Goal: Check status: Check status

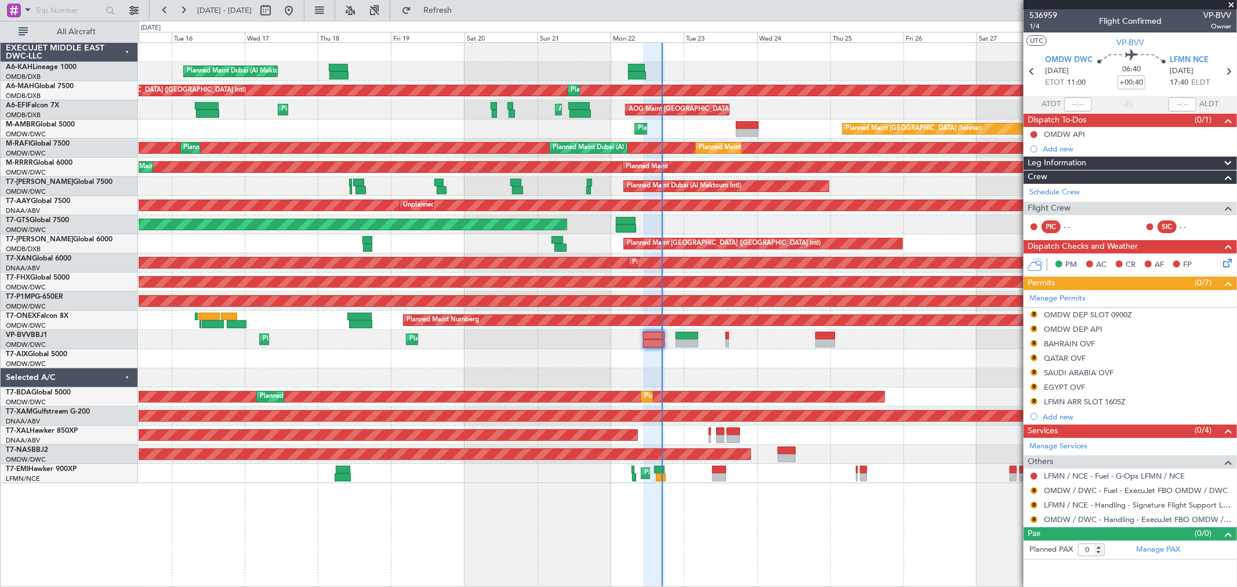
click at [726, 217] on div "AOG Maint [GEOGRAPHIC_DATA] (Seletar)" at bounding box center [688, 224] width 1098 height 19
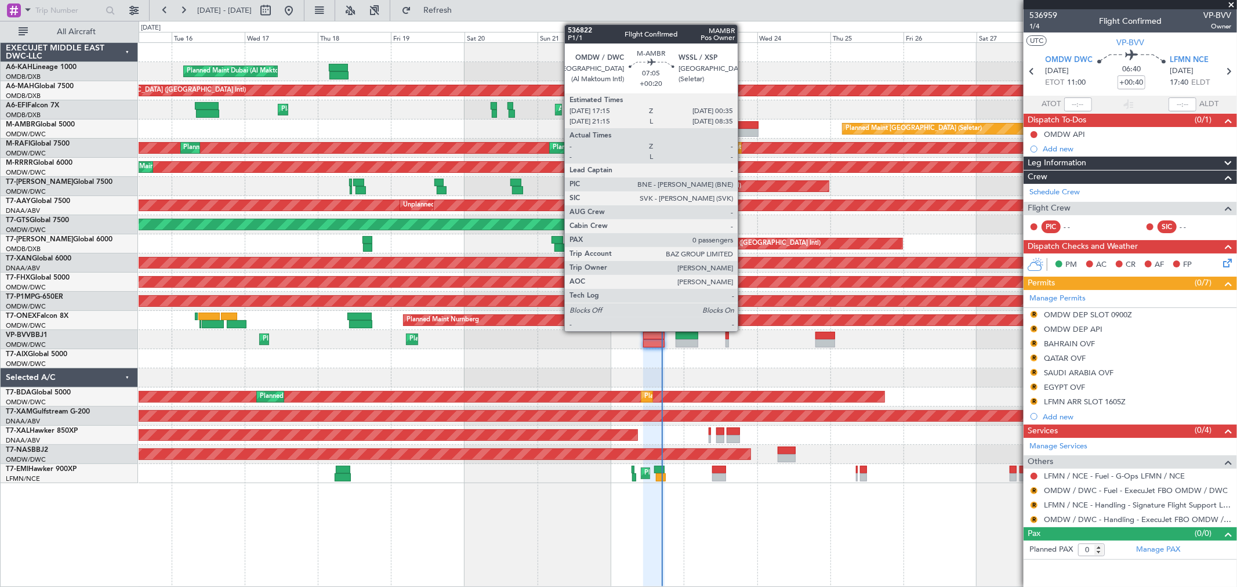
click at [743, 129] on div at bounding box center [747, 133] width 23 height 8
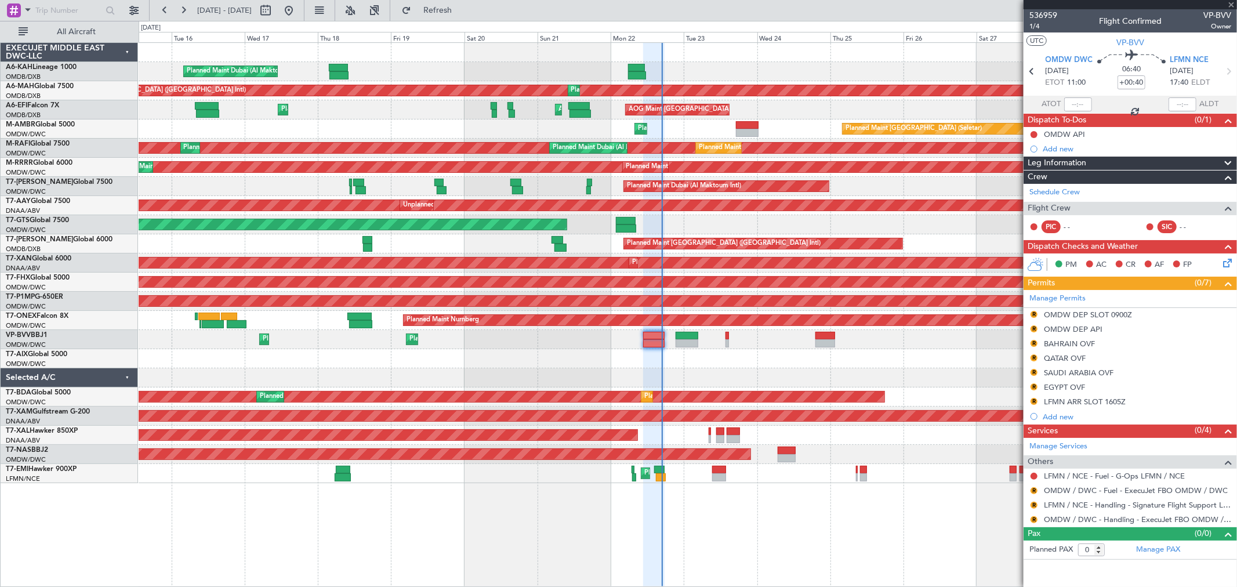
type input "+00:20"
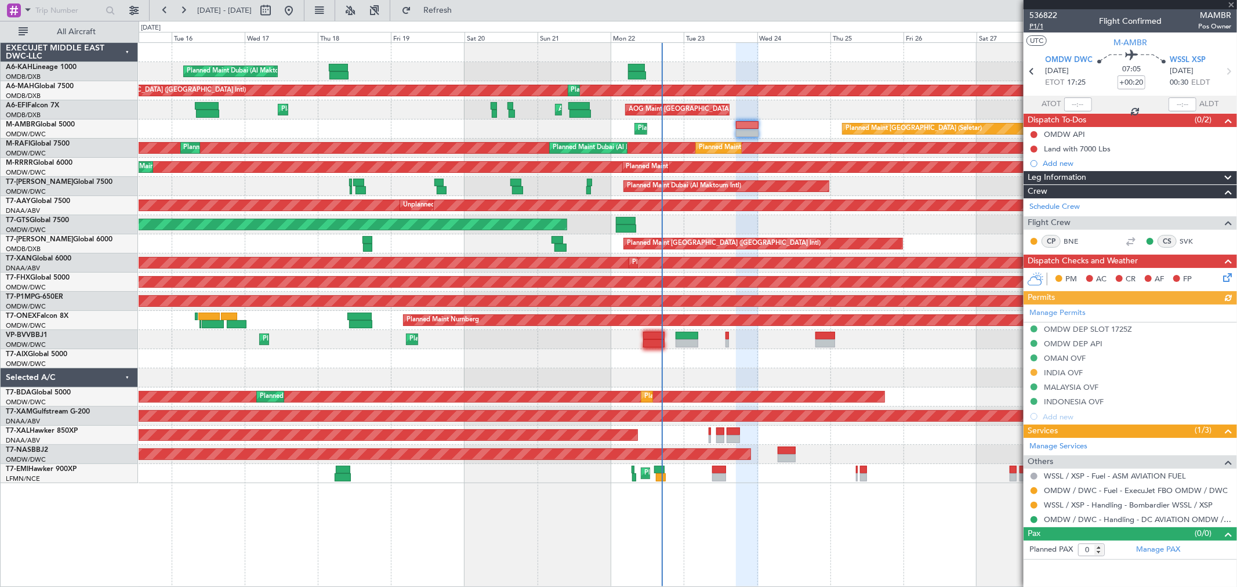
click at [1033, 26] on span "P1/1" at bounding box center [1043, 26] width 28 height 10
click at [1191, 55] on span "WSSL XSP" at bounding box center [1187, 61] width 36 height 12
click at [1035, 503] on button at bounding box center [1033, 505] width 7 height 7
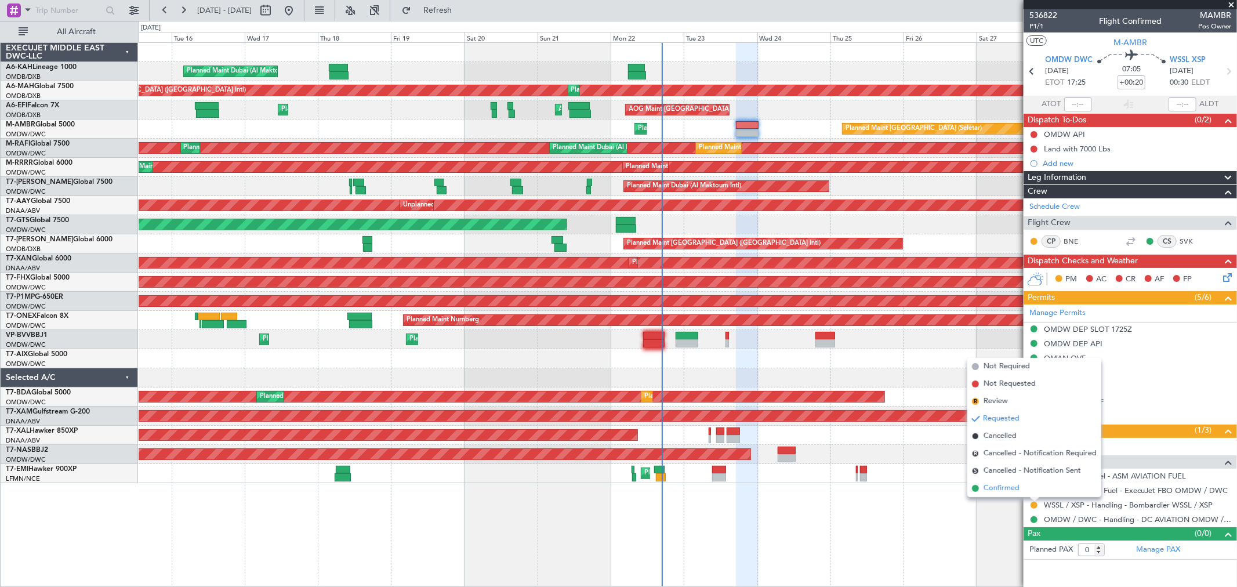
click at [1015, 488] on span "Confirmed" at bounding box center [1001, 488] width 36 height 12
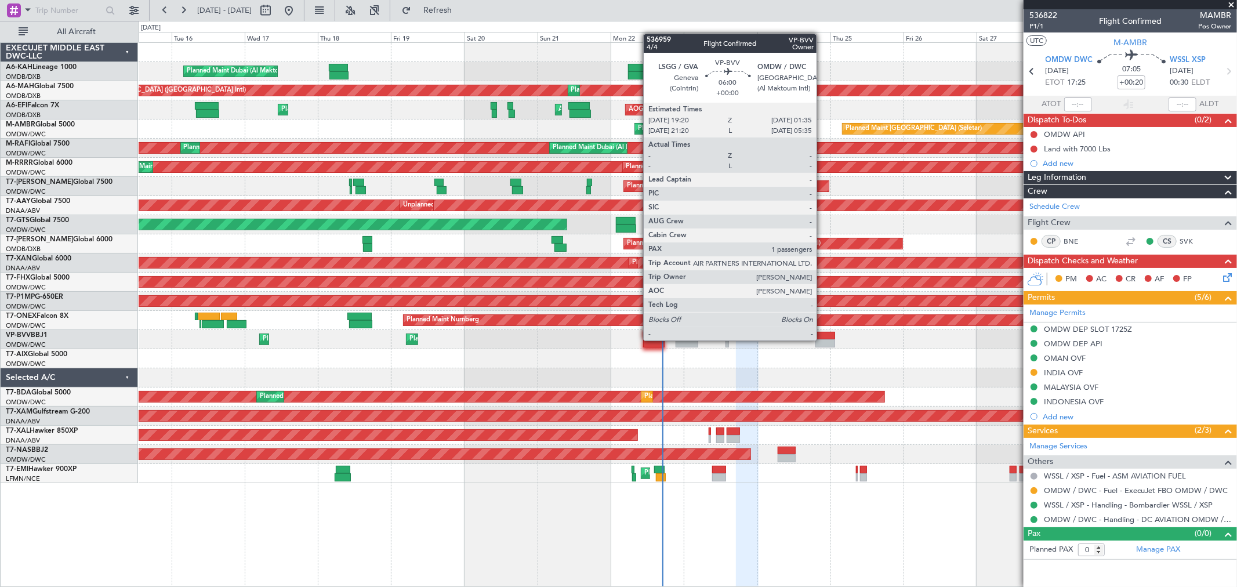
click at [822, 339] on div at bounding box center [824, 343] width 19 height 8
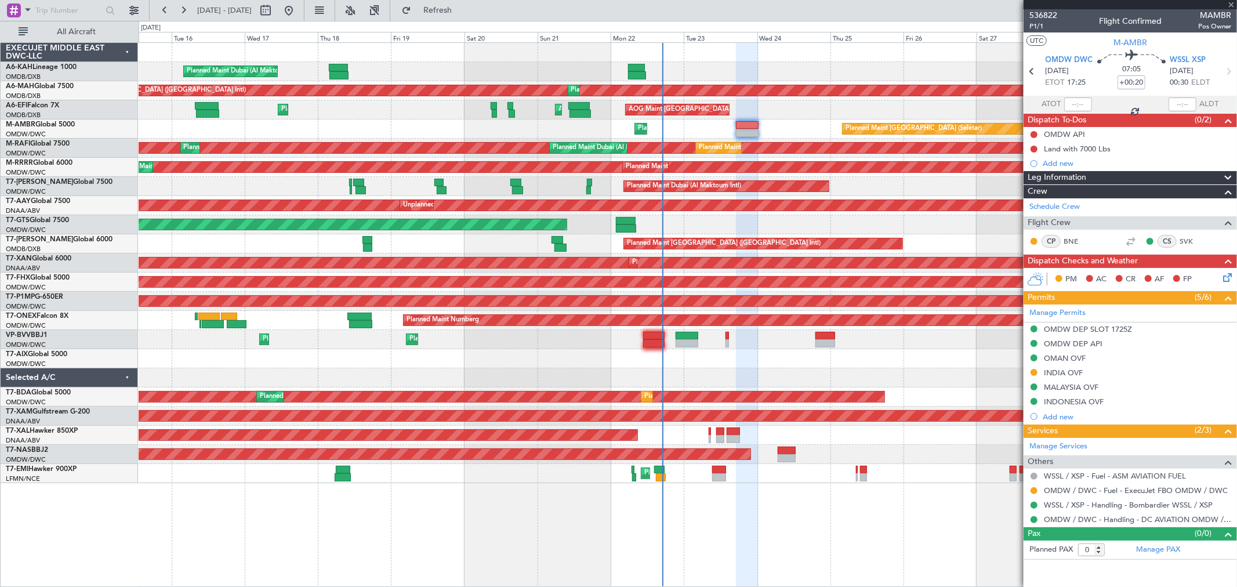
type input "1"
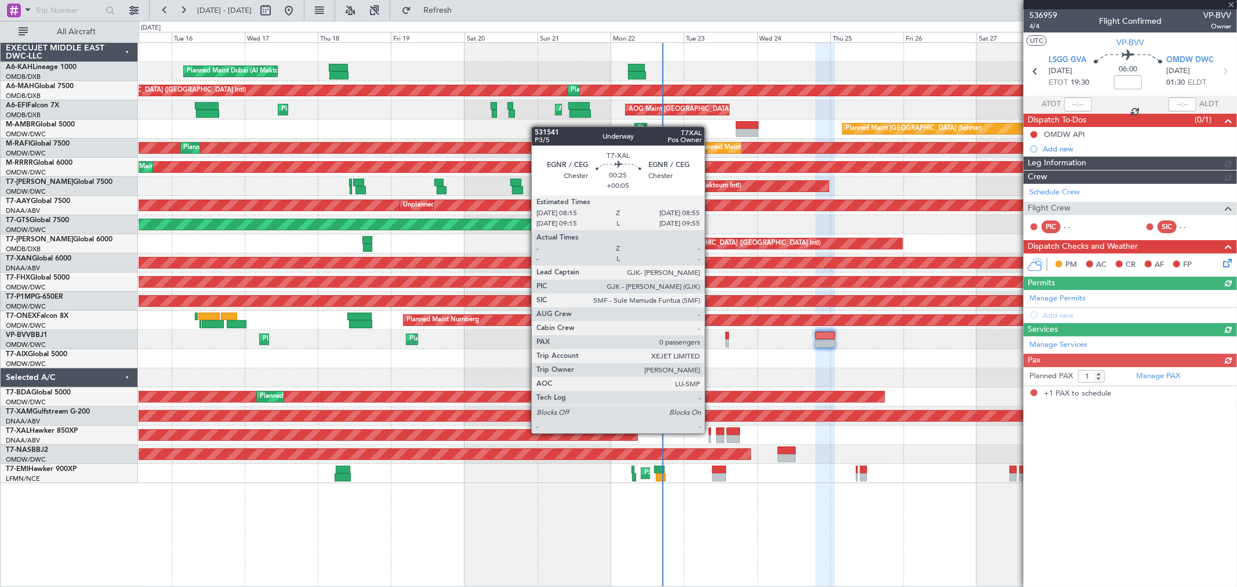
click at [710, 432] on div at bounding box center [710, 431] width 2 height 8
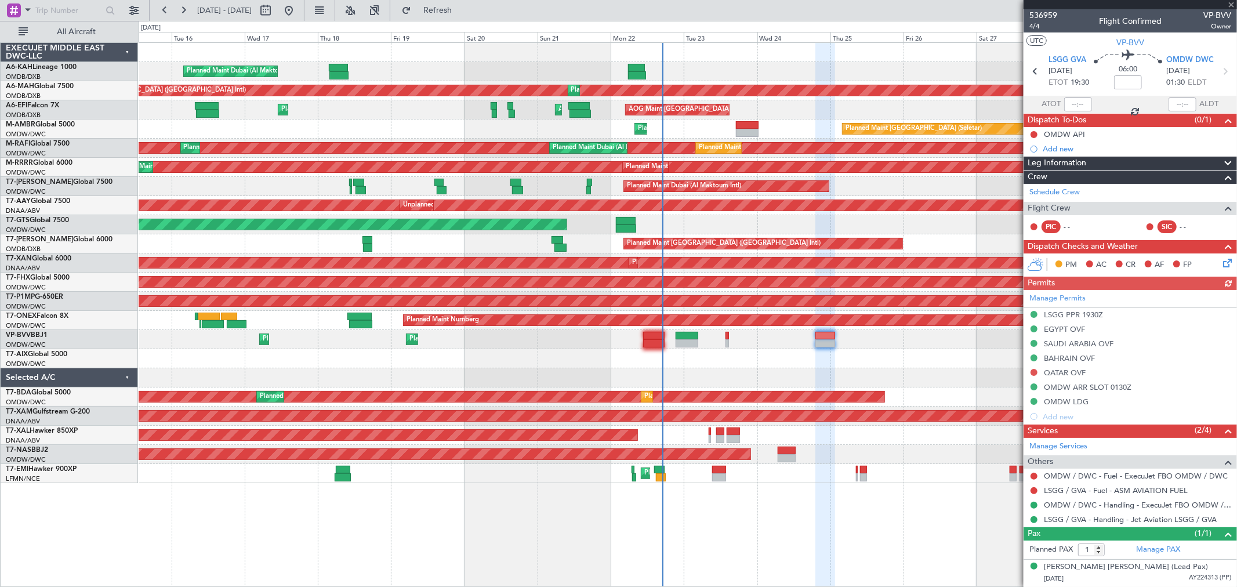
type input "+00:05"
type input "0"
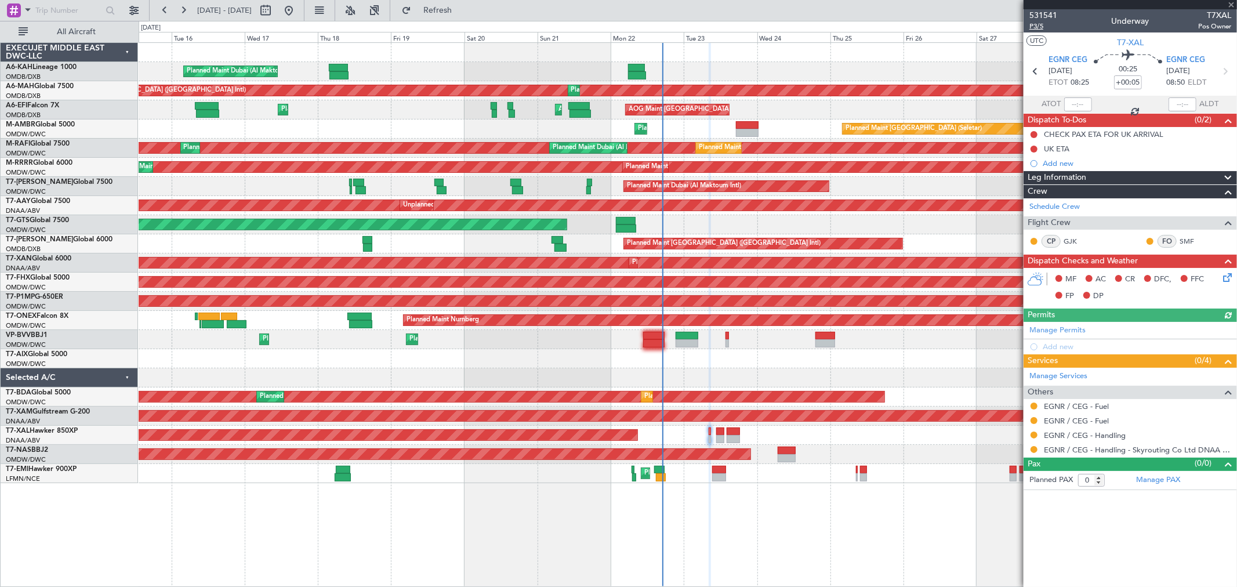
click at [1042, 26] on span "P3/5" at bounding box center [1043, 26] width 28 height 10
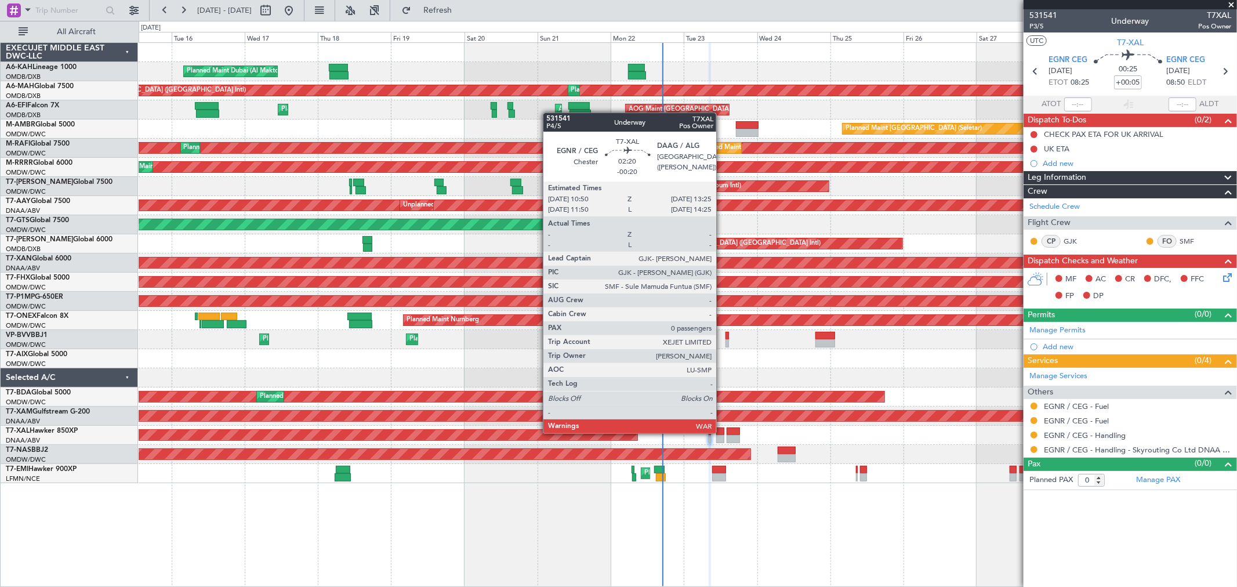
click at [722, 432] on div at bounding box center [720, 431] width 8 height 8
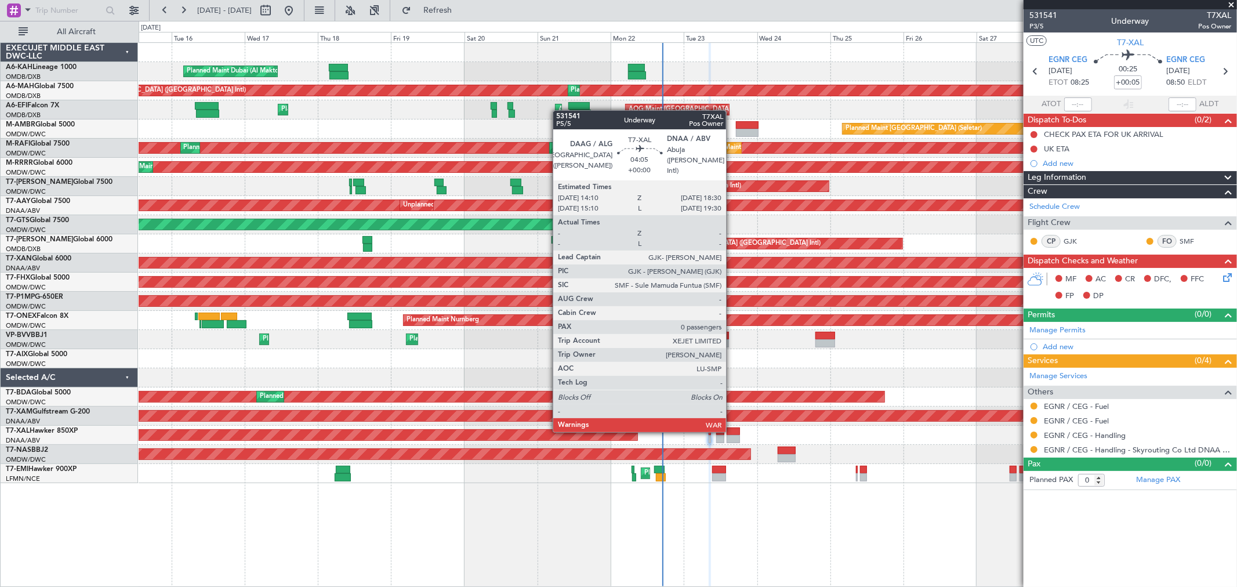
click at [732, 430] on div at bounding box center [732, 431] width 13 height 8
click at [732, 429] on div at bounding box center [732, 431] width 13 height 8
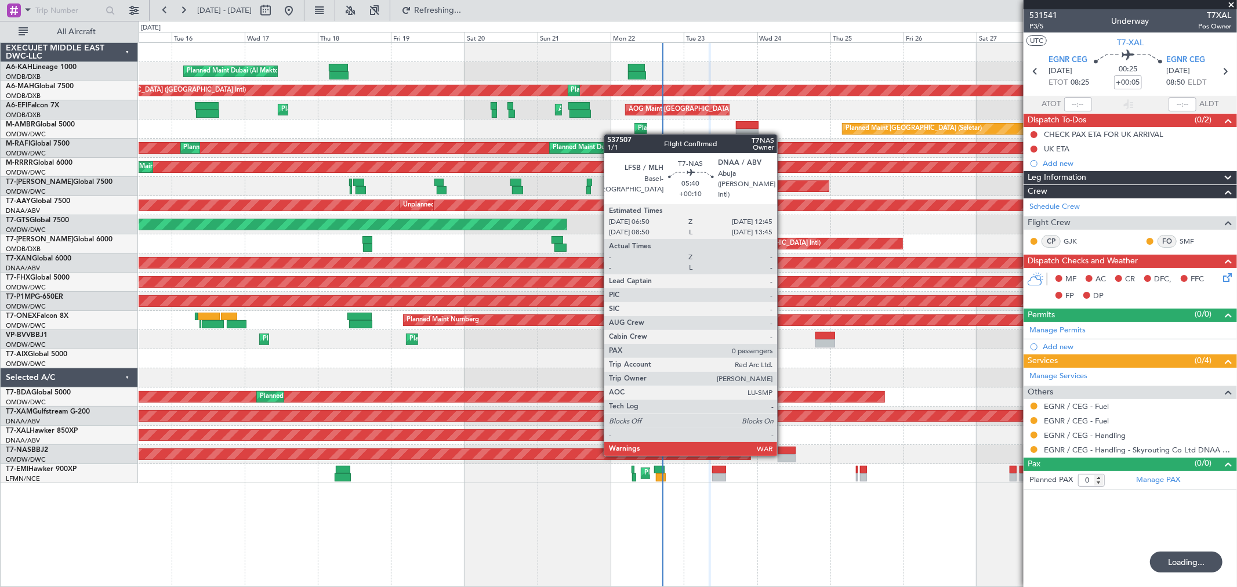
click at [783, 454] on div at bounding box center [787, 458] width 19 height 8
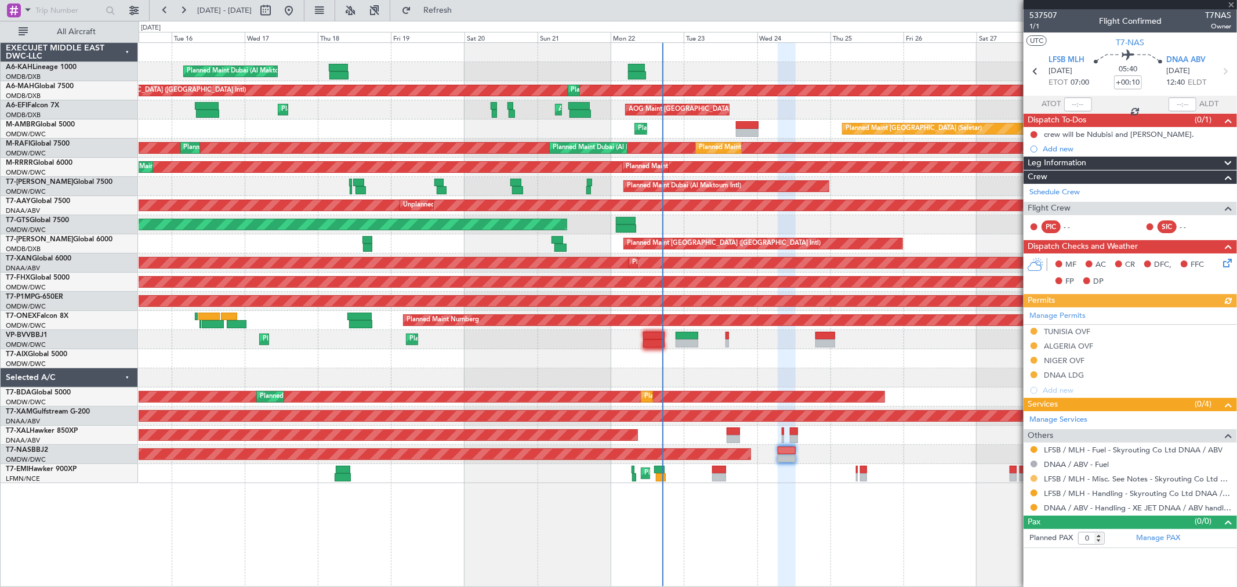
click at [1035, 478] on button at bounding box center [1033, 478] width 7 height 7
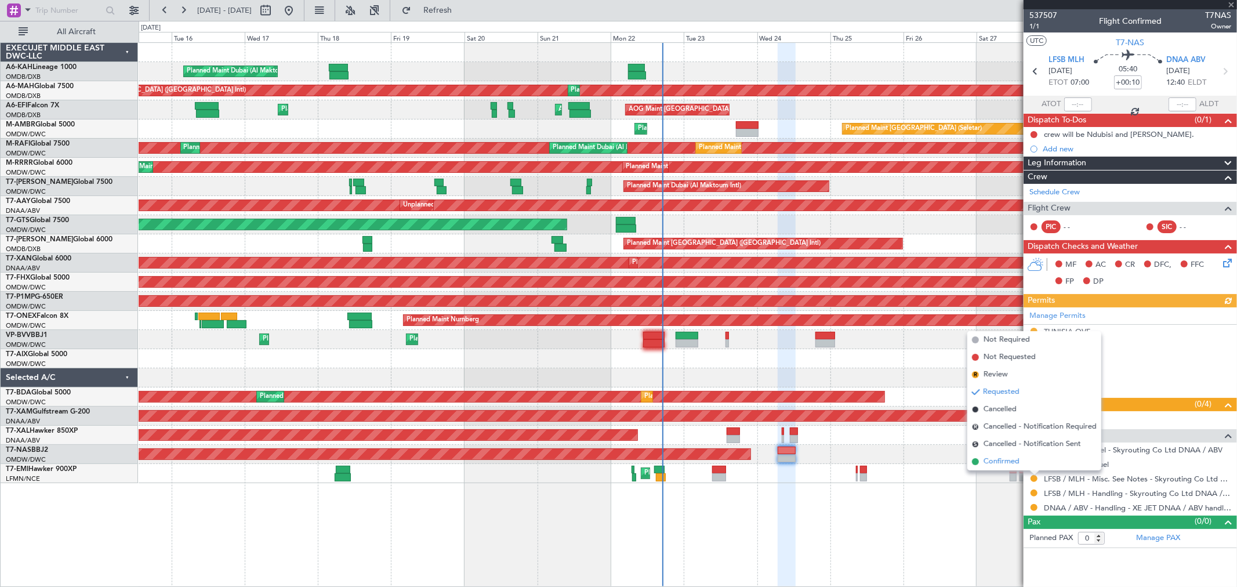
click at [1015, 467] on span "Confirmed" at bounding box center [1001, 462] width 36 height 12
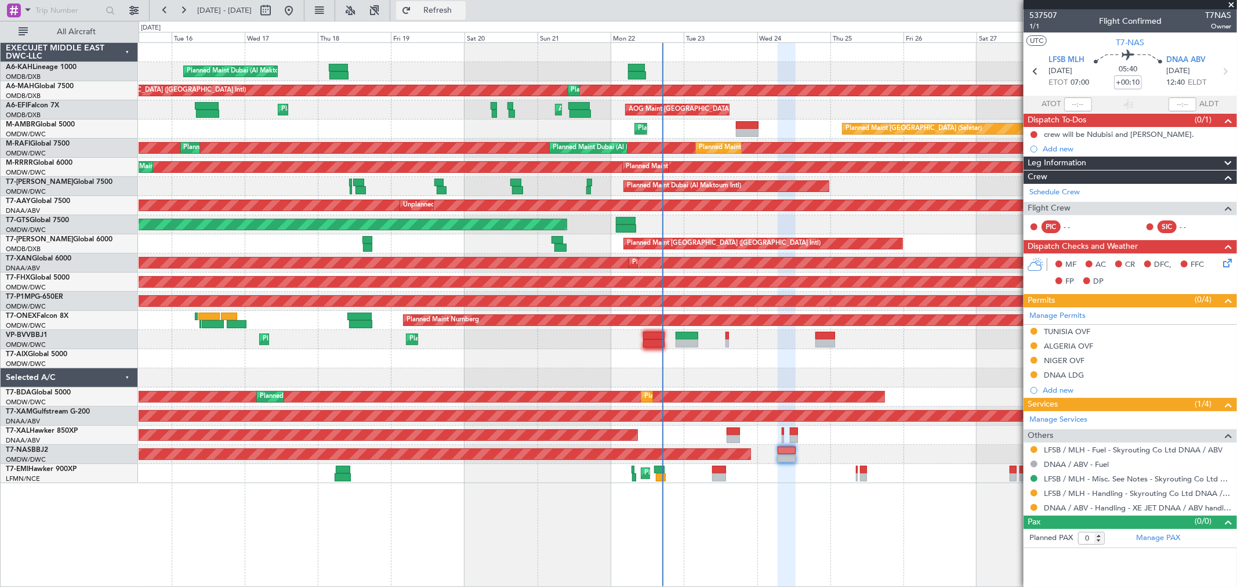
click at [462, 6] on span "Refresh" at bounding box center [437, 10] width 49 height 8
click at [462, 8] on span "Refresh" at bounding box center [437, 10] width 49 height 8
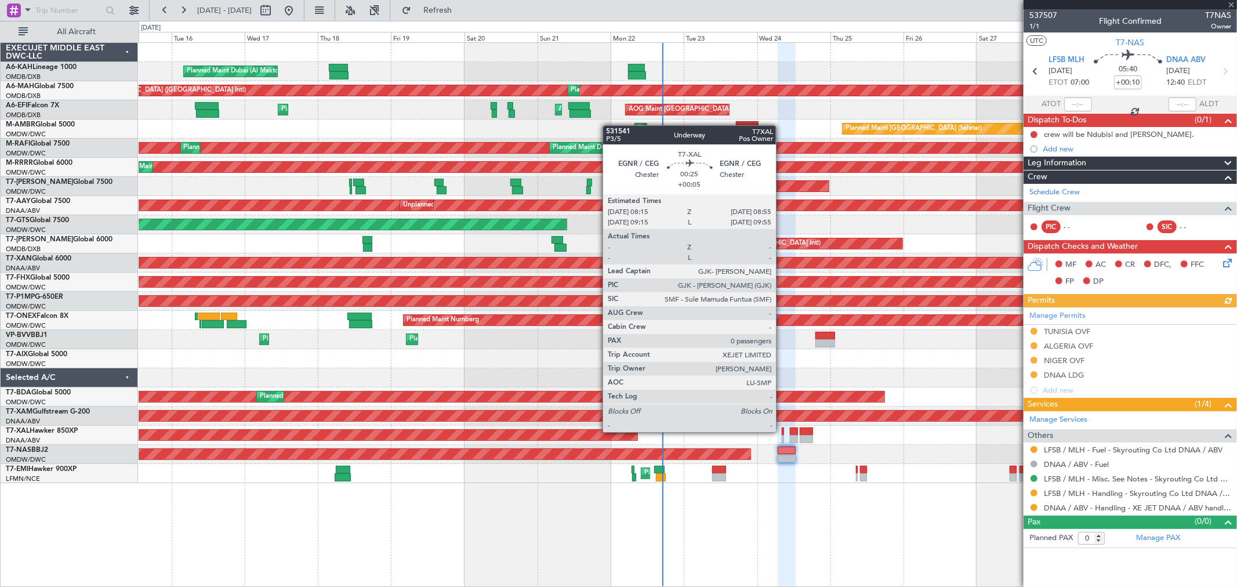
click at [782, 431] on div at bounding box center [783, 431] width 2 height 8
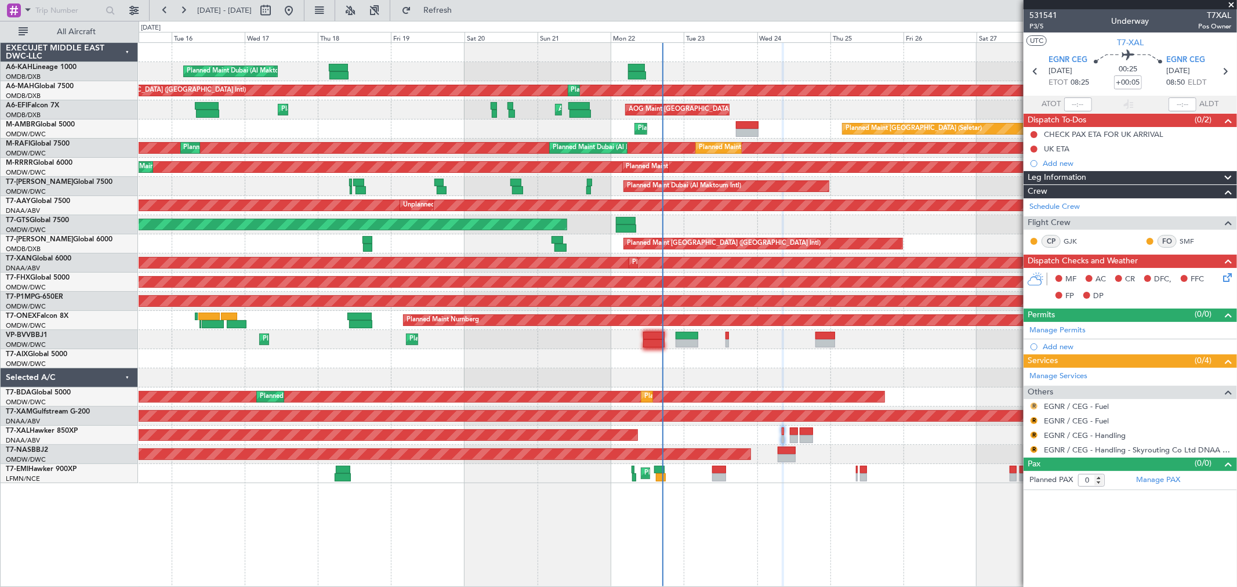
click at [1034, 408] on button "R" at bounding box center [1033, 405] width 7 height 7
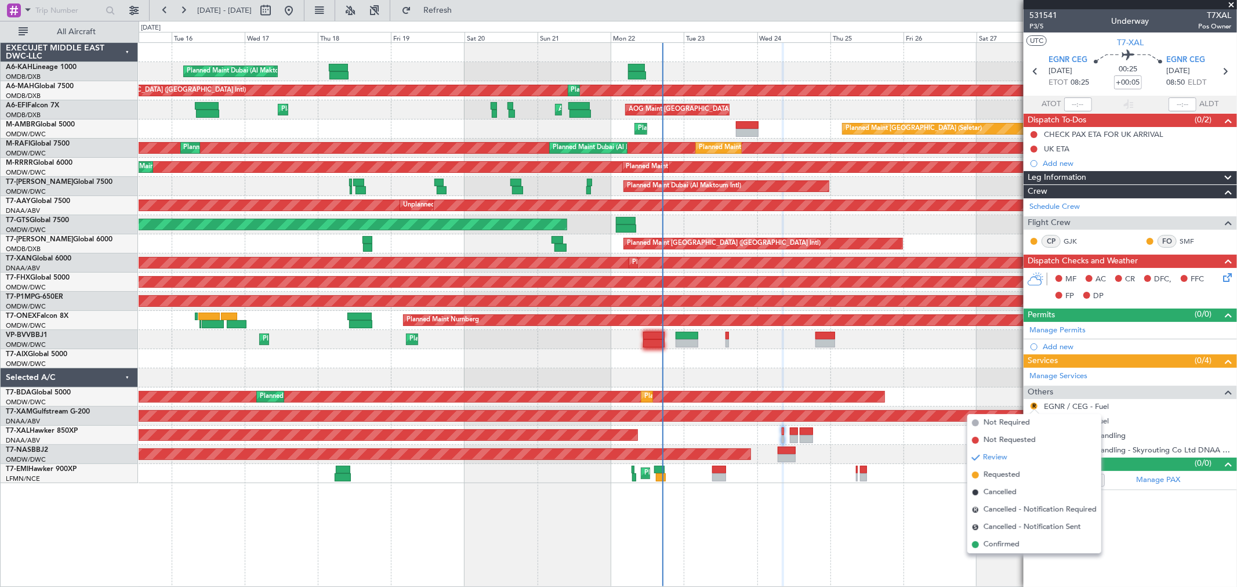
drag, startPoint x: 1001, startPoint y: 476, endPoint x: 1012, endPoint y: 450, distance: 28.1
click at [1001, 476] on span "Requested" at bounding box center [1001, 475] width 37 height 12
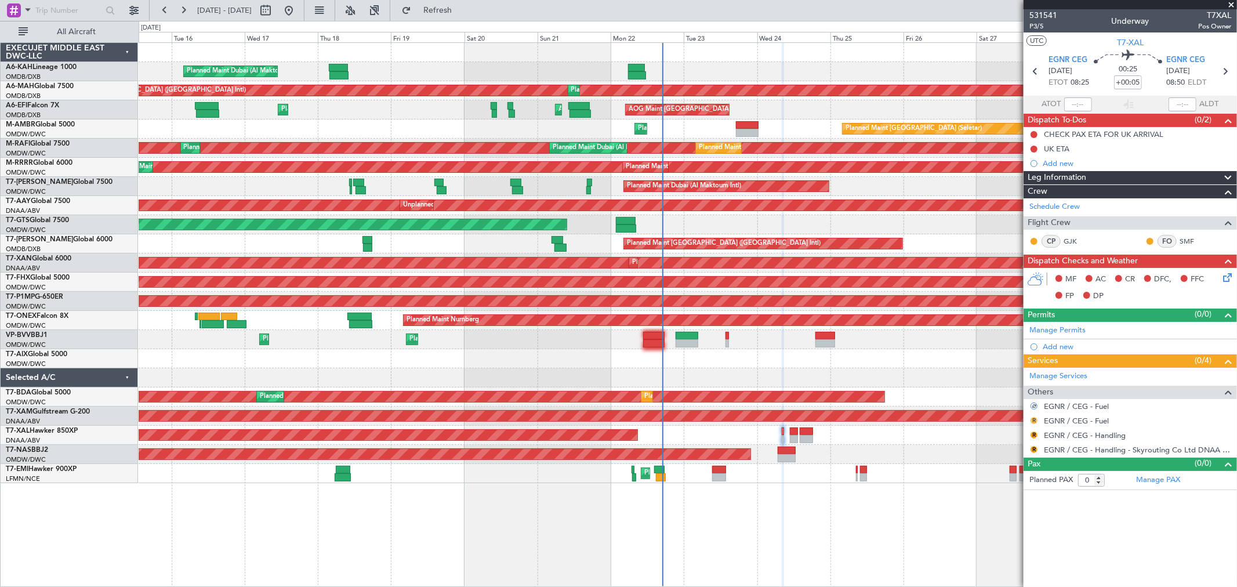
click at [1034, 420] on button "R" at bounding box center [1033, 420] width 7 height 7
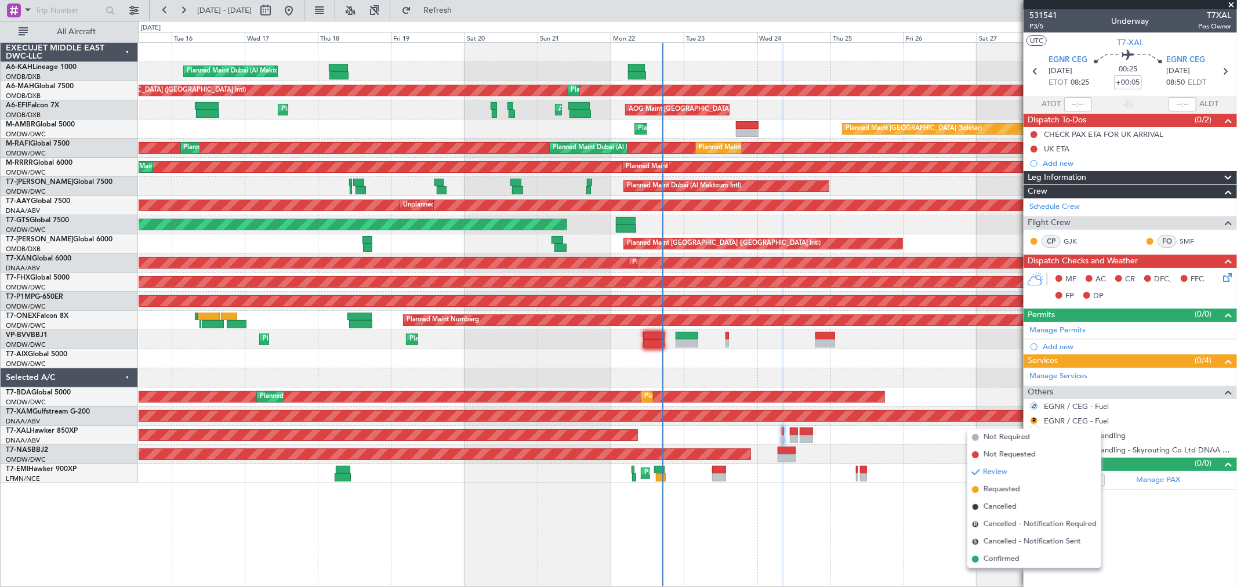
drag, startPoint x: 1009, startPoint y: 485, endPoint x: 1012, endPoint y: 473, distance: 12.0
click at [1007, 485] on span "Requested" at bounding box center [1001, 490] width 37 height 12
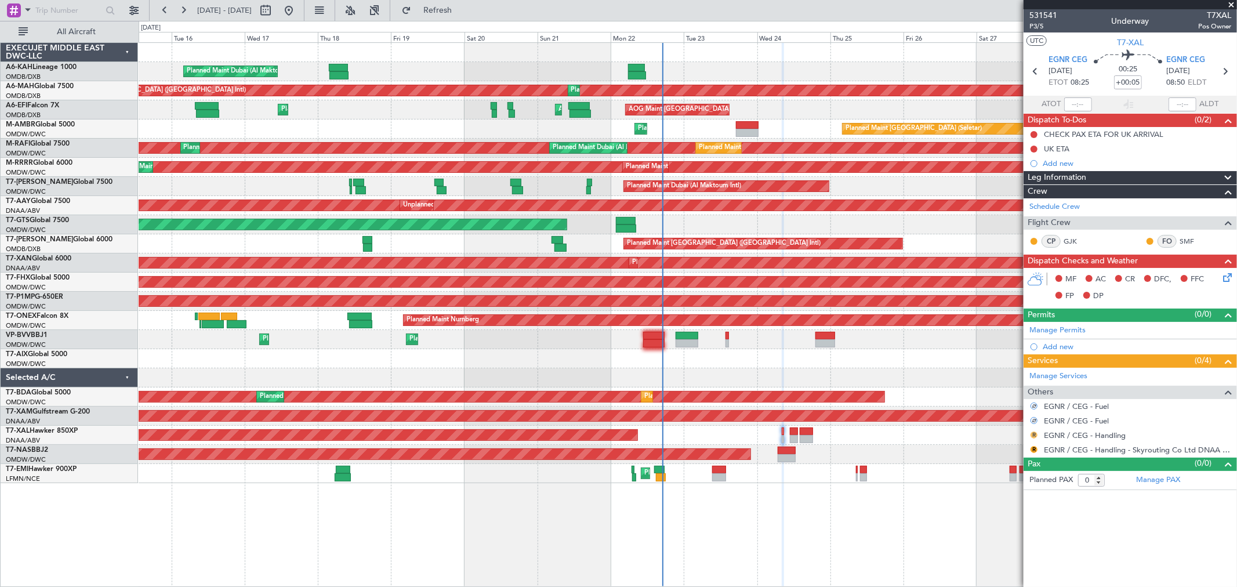
click at [1032, 434] on button "R" at bounding box center [1033, 434] width 7 height 7
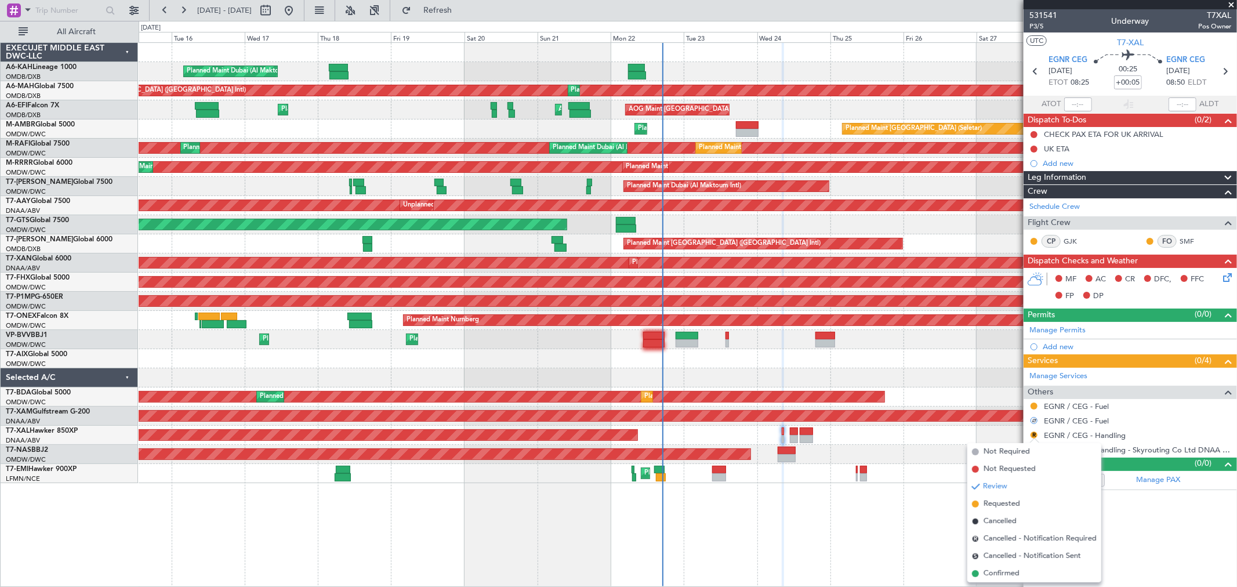
drag, startPoint x: 989, startPoint y: 506, endPoint x: 1012, endPoint y: 489, distance: 28.3
click at [988, 506] on span "Requested" at bounding box center [1001, 504] width 37 height 12
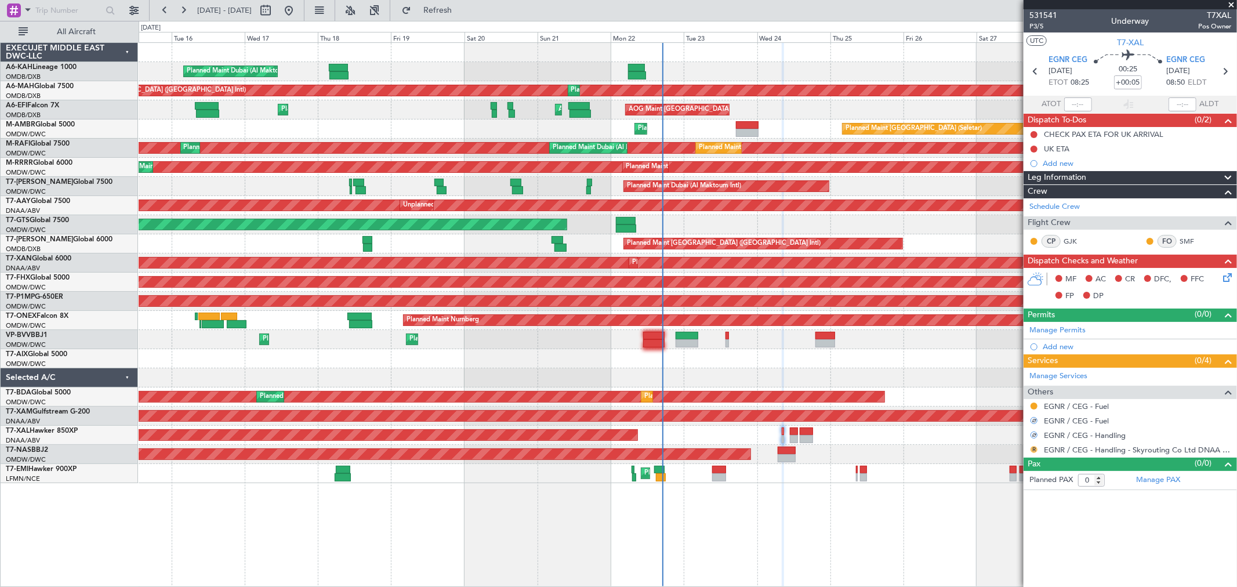
click at [1033, 449] on button "R" at bounding box center [1033, 449] width 7 height 7
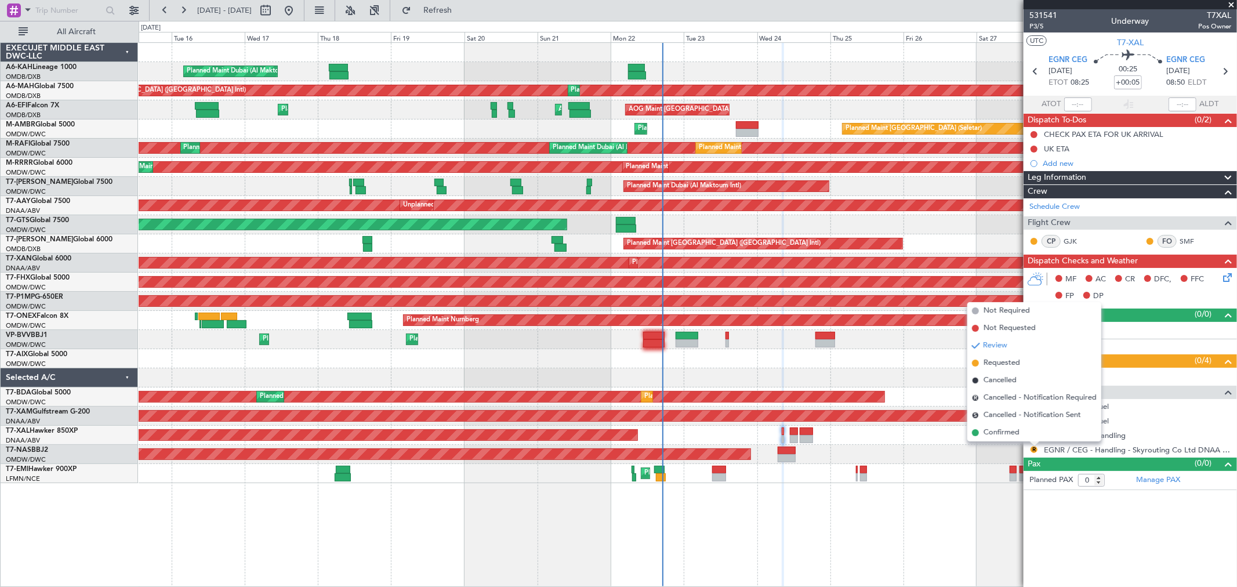
click at [995, 356] on li "Requested" at bounding box center [1034, 362] width 134 height 17
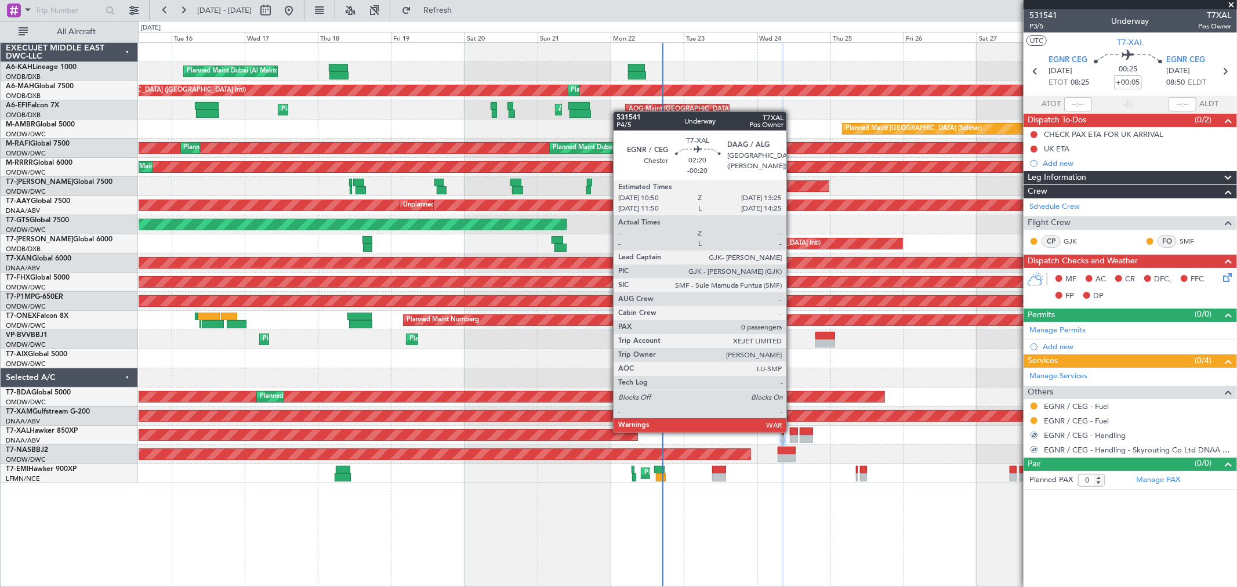
click at [792, 431] on div at bounding box center [794, 431] width 8 height 8
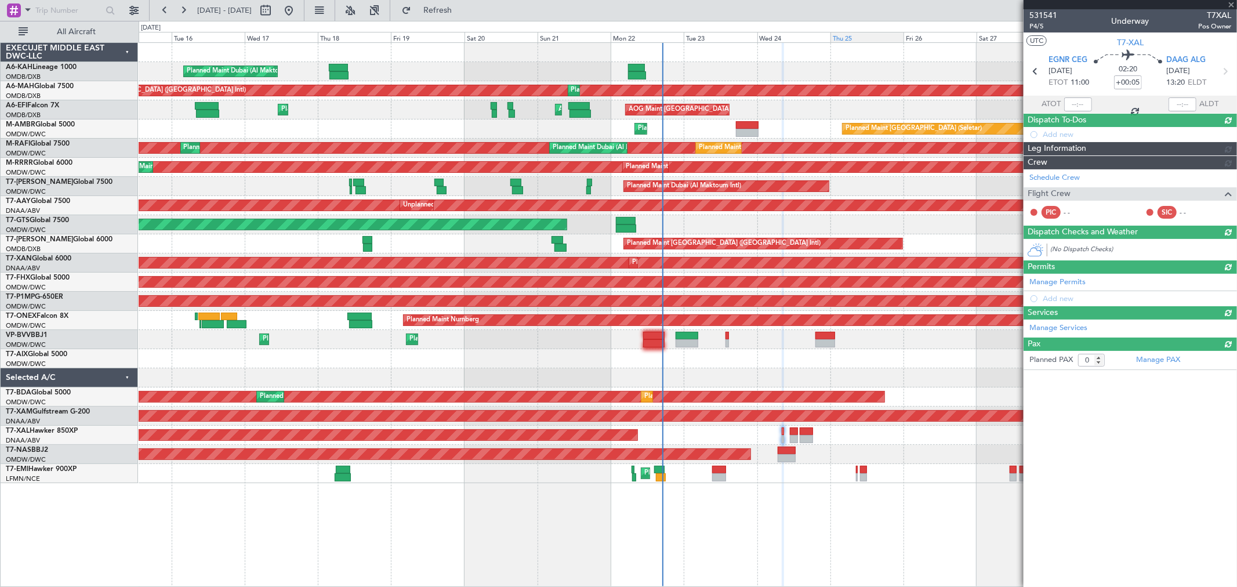
type input "-00:20"
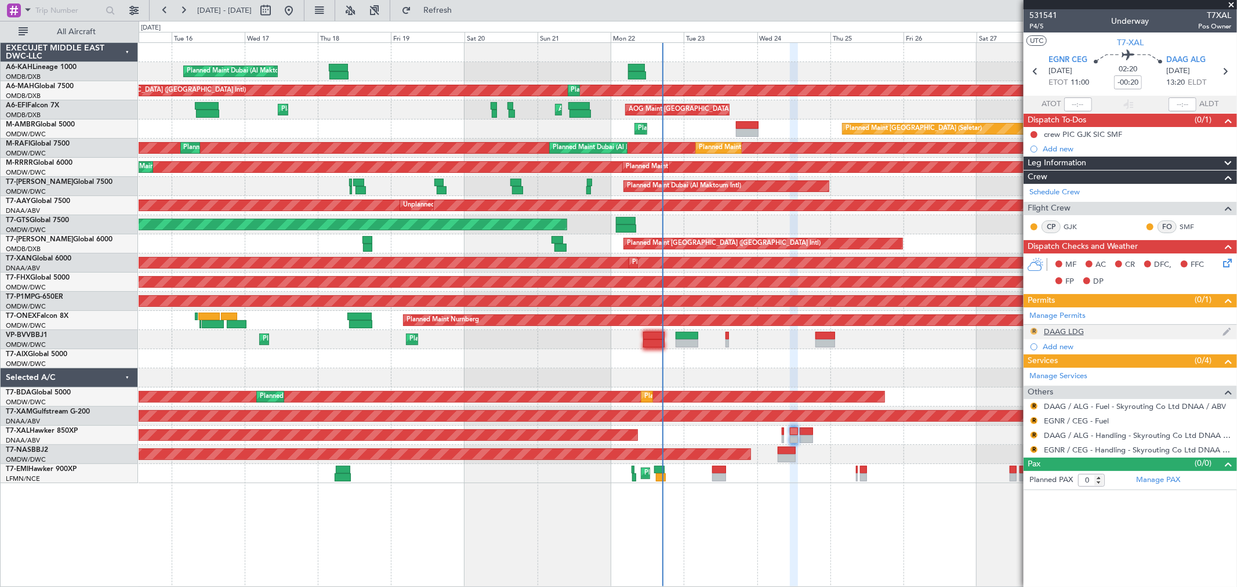
click at [1035, 329] on button "R" at bounding box center [1033, 331] width 7 height 7
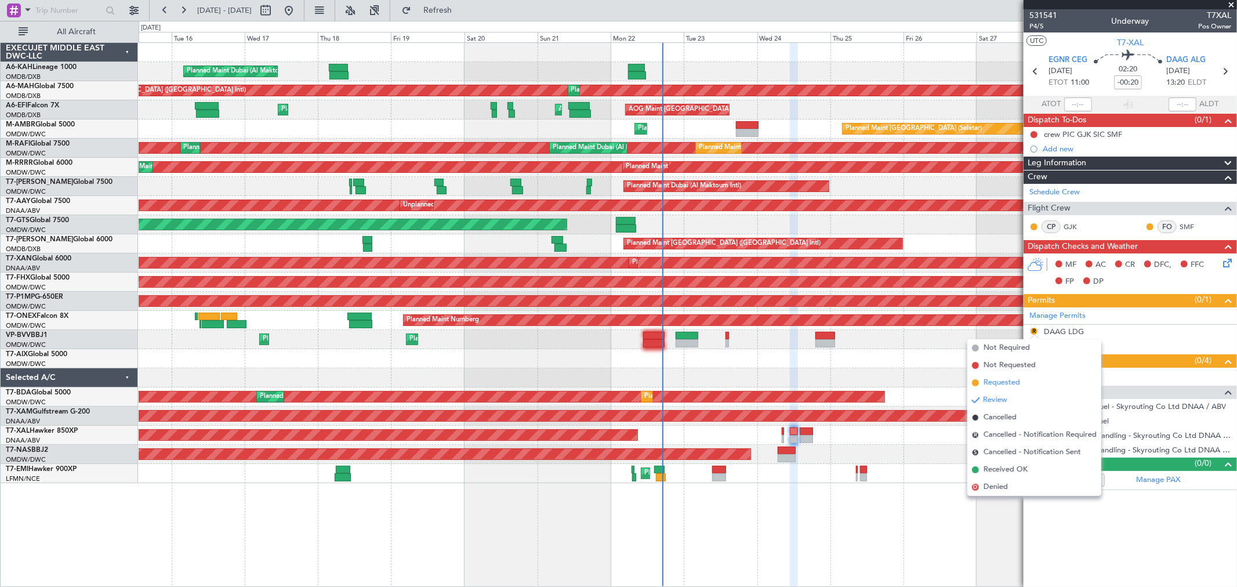
click at [1009, 380] on span "Requested" at bounding box center [1001, 383] width 37 height 12
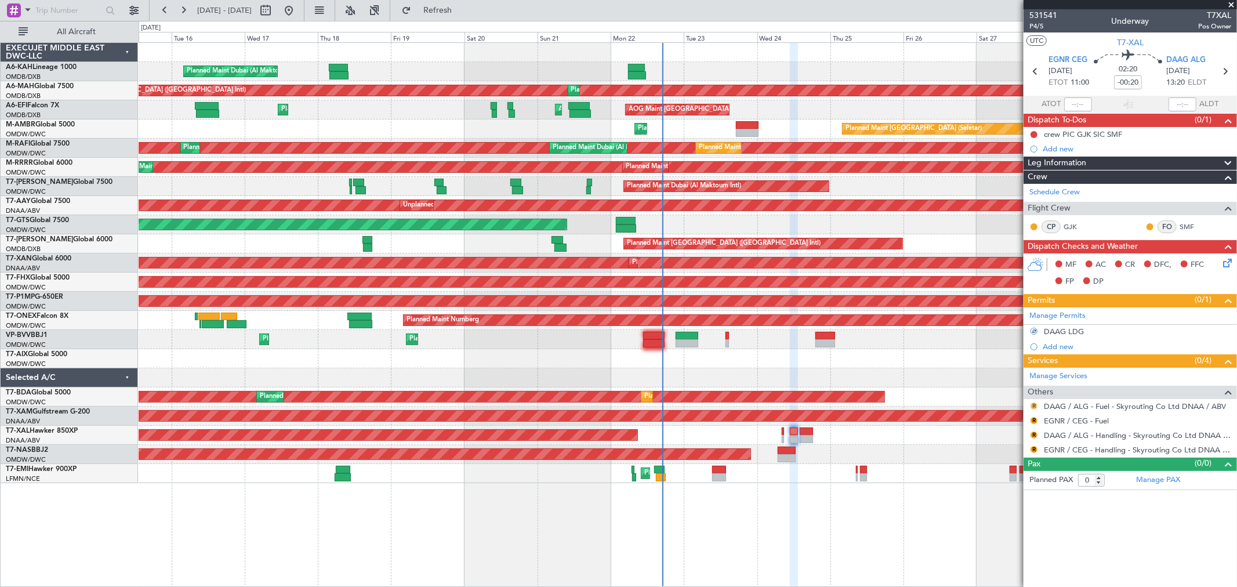
click at [1034, 404] on button "R" at bounding box center [1033, 405] width 7 height 7
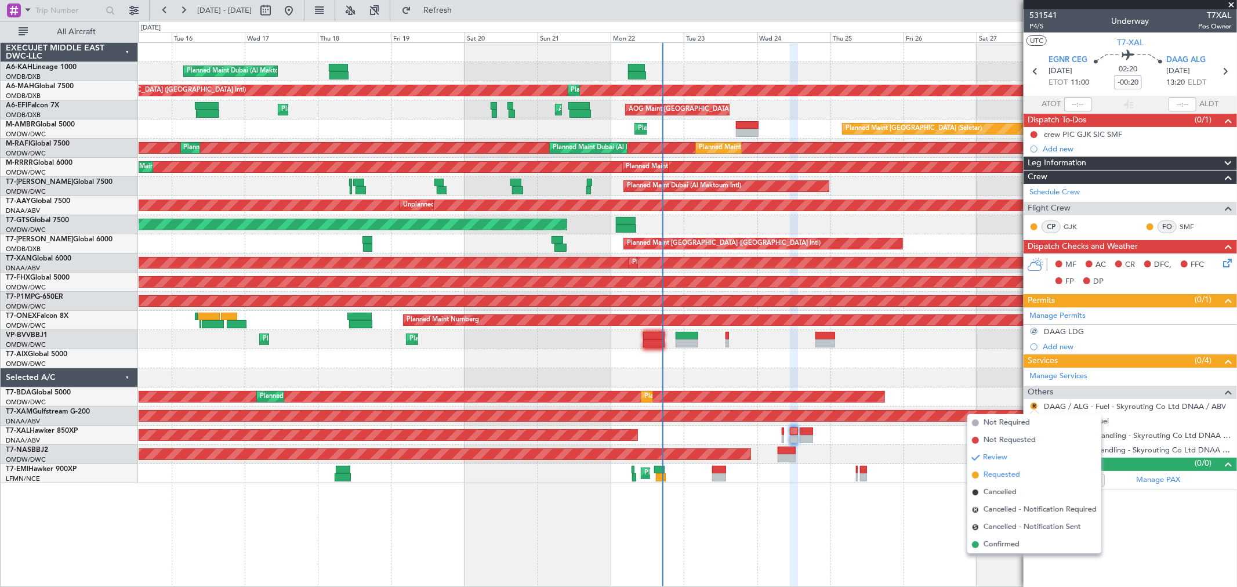
click at [993, 476] on span "Requested" at bounding box center [1001, 475] width 37 height 12
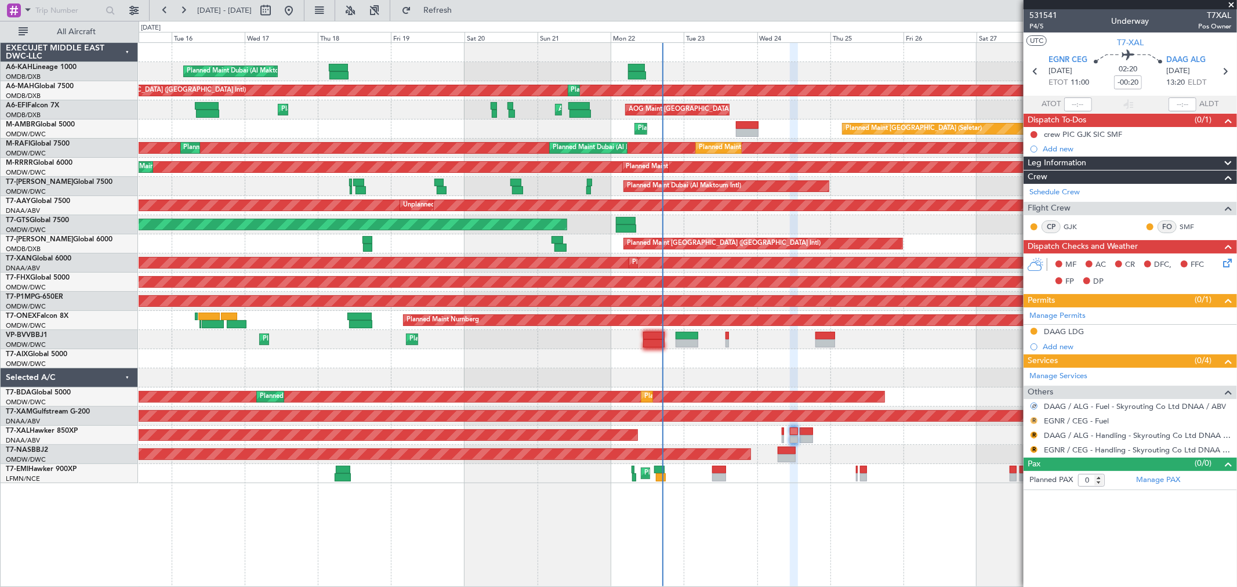
click at [1035, 422] on button "R" at bounding box center [1033, 420] width 7 height 7
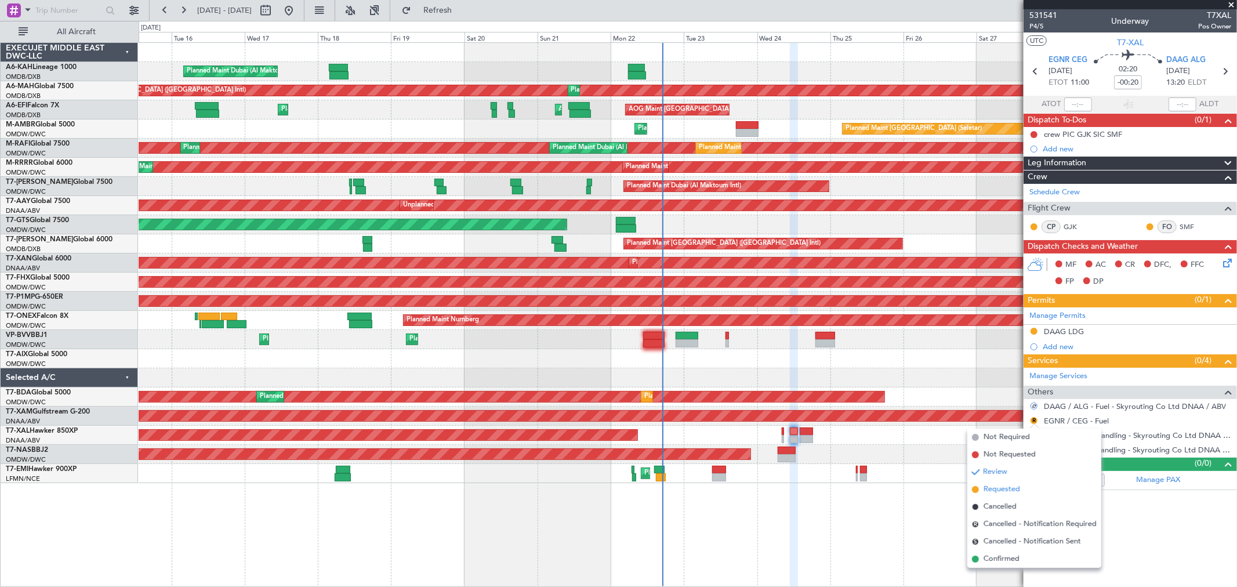
click at [997, 491] on span "Requested" at bounding box center [1001, 490] width 37 height 12
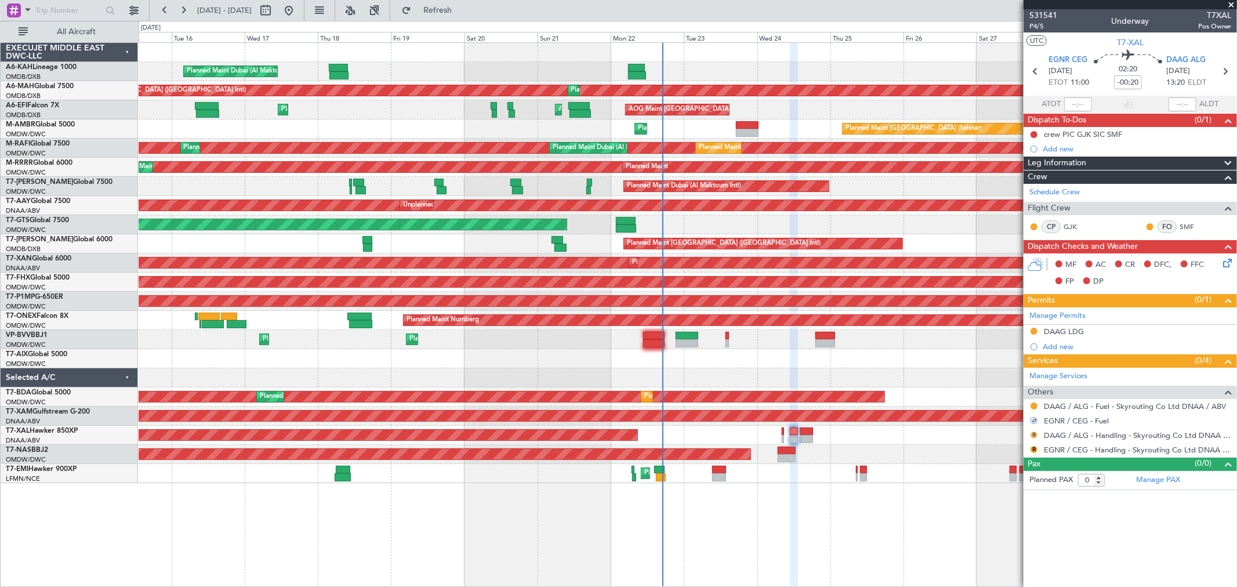
click at [1033, 435] on button "R" at bounding box center [1033, 434] width 7 height 7
click at [998, 502] on span "Requested" at bounding box center [1001, 504] width 37 height 12
click at [1031, 451] on button "R" at bounding box center [1033, 449] width 7 height 7
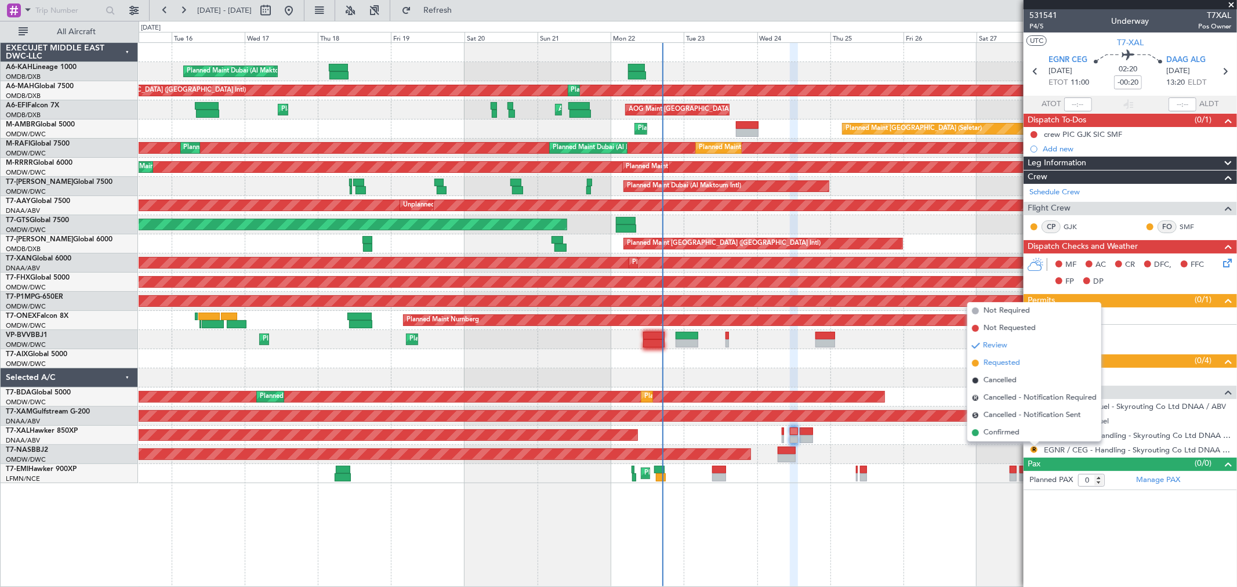
click at [991, 361] on span "Requested" at bounding box center [1001, 363] width 37 height 12
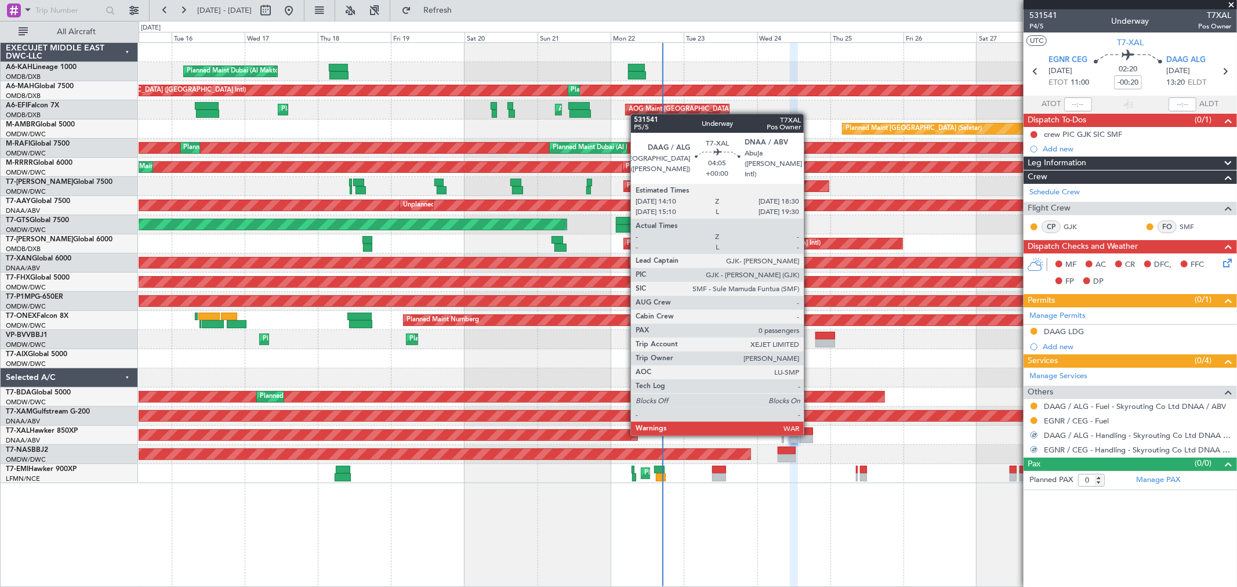
click at [809, 432] on div at bounding box center [806, 431] width 13 height 8
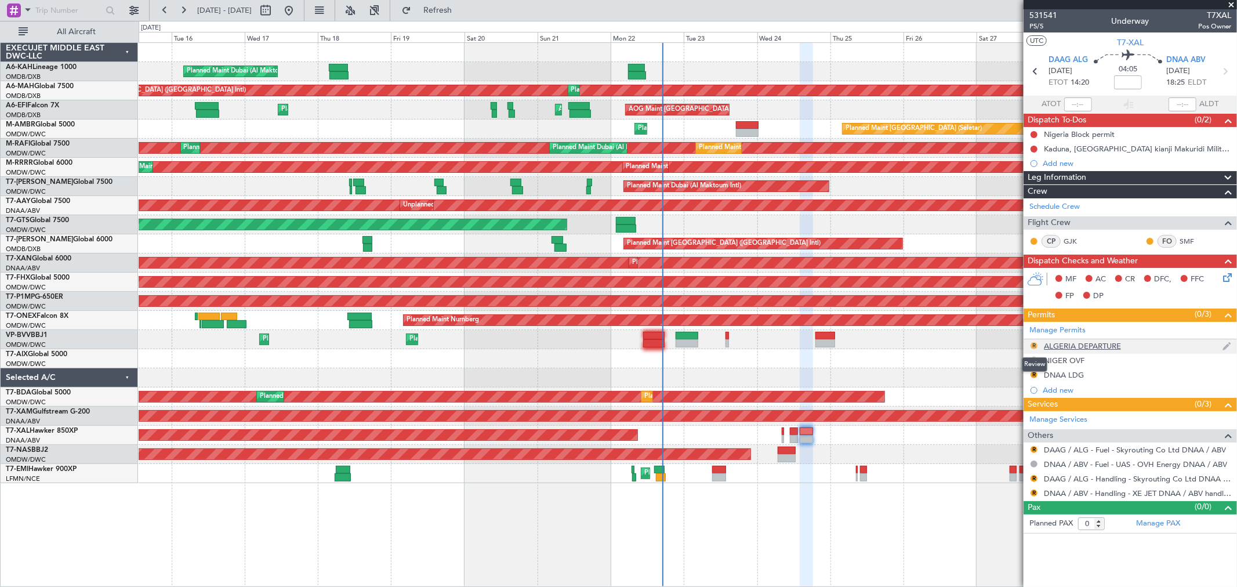
click at [1034, 346] on button "R" at bounding box center [1033, 345] width 7 height 7
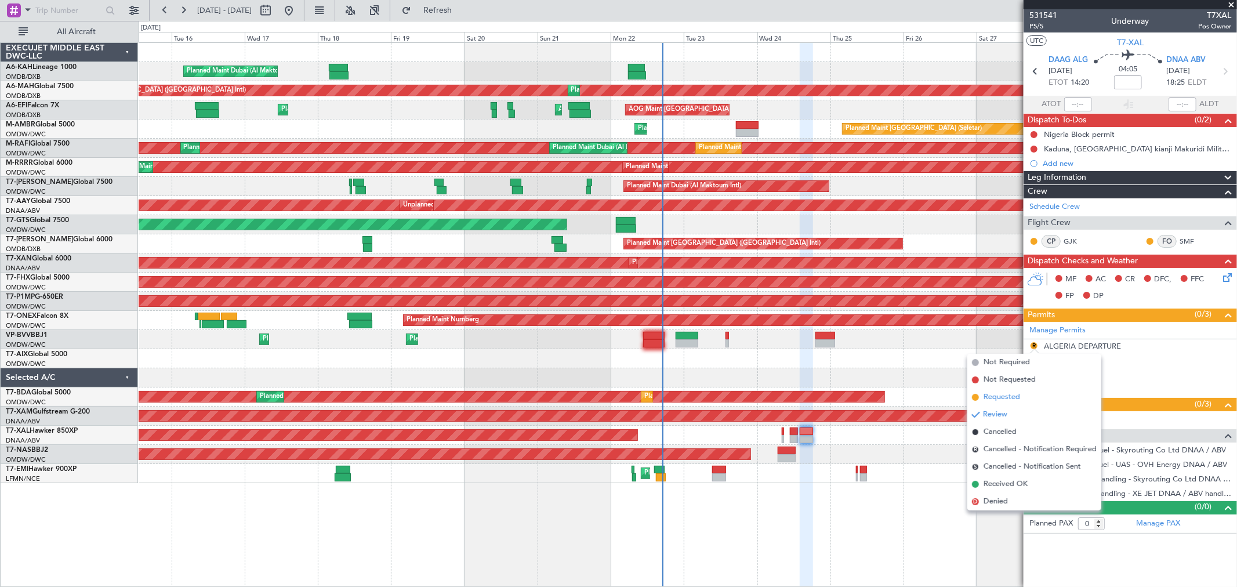
click at [1005, 393] on span "Requested" at bounding box center [1001, 397] width 37 height 12
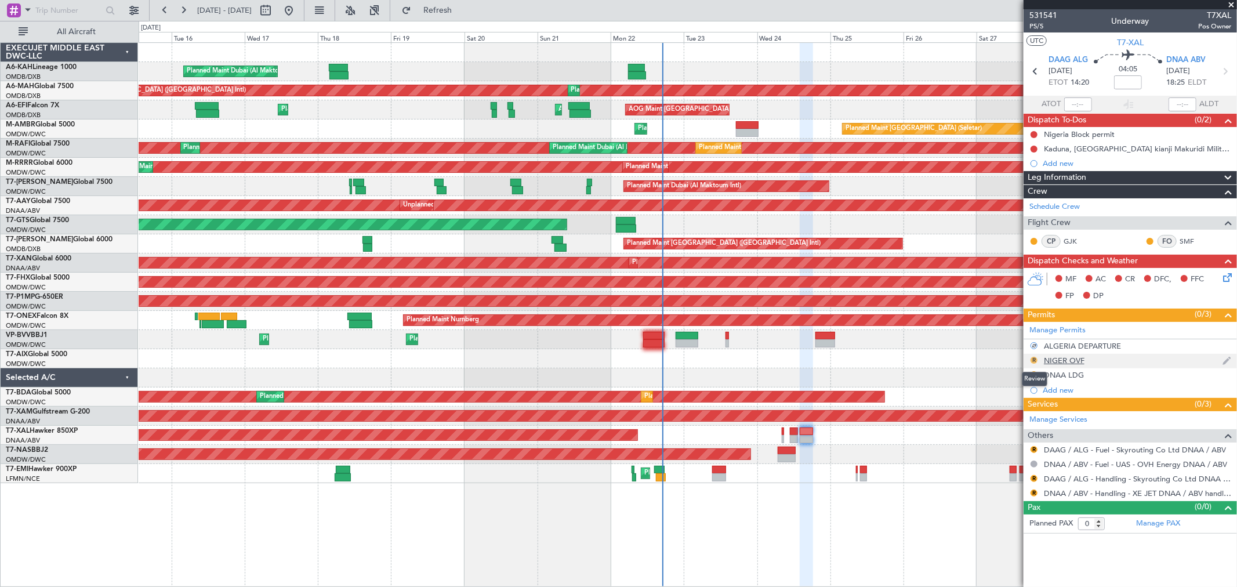
click at [1033, 360] on button "R" at bounding box center [1033, 360] width 7 height 7
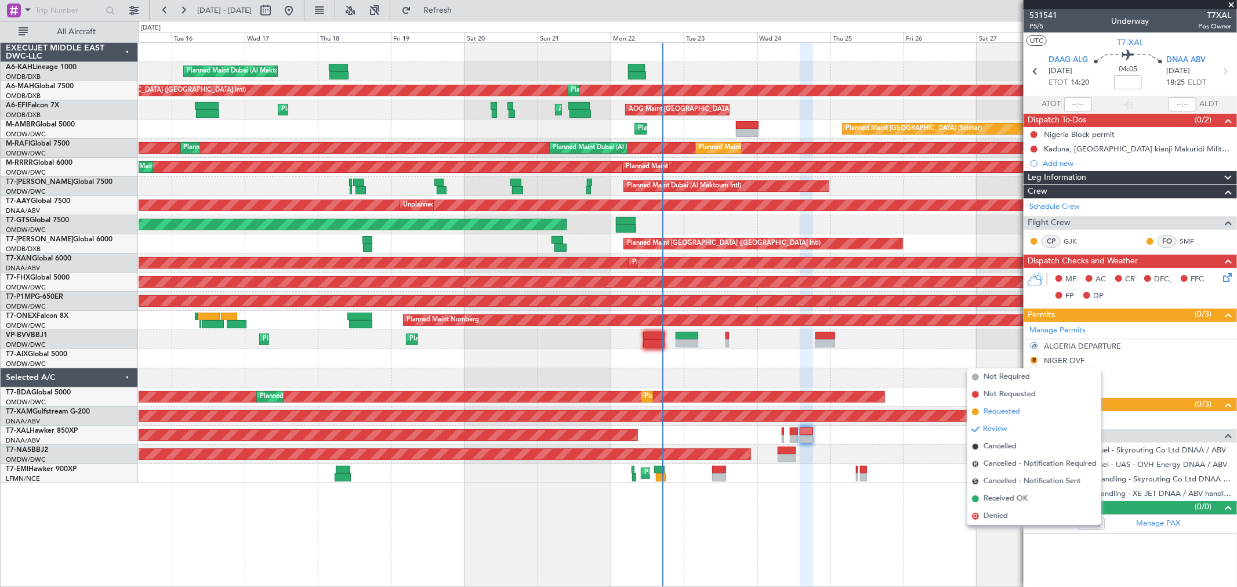
click at [1000, 410] on span "Requested" at bounding box center [1001, 412] width 37 height 12
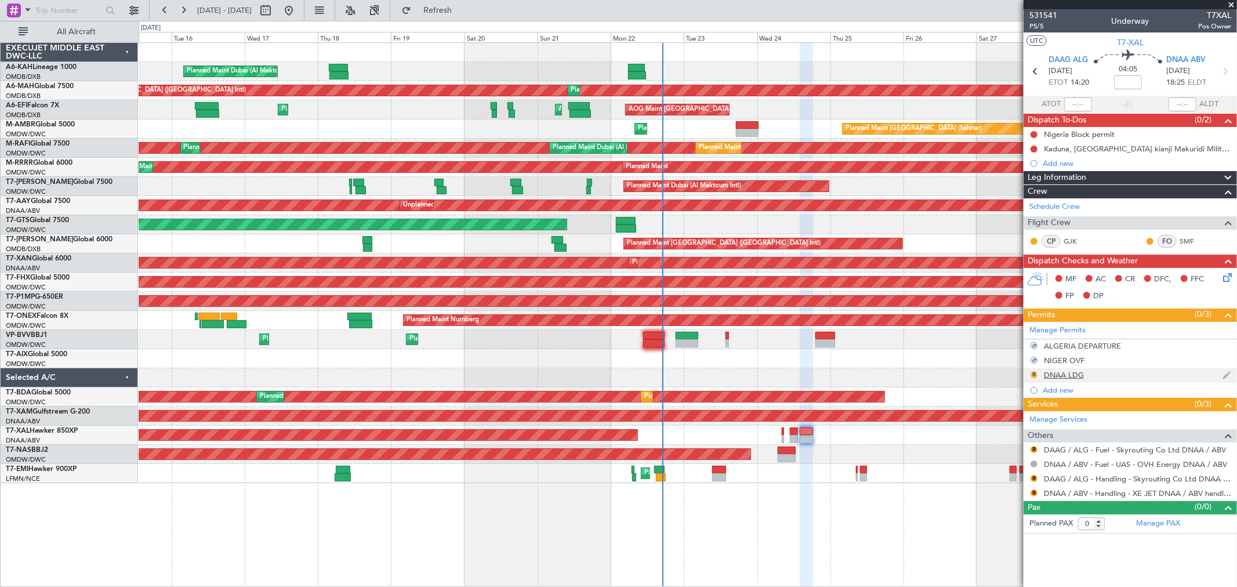
click at [1035, 376] on button "R" at bounding box center [1033, 374] width 7 height 7
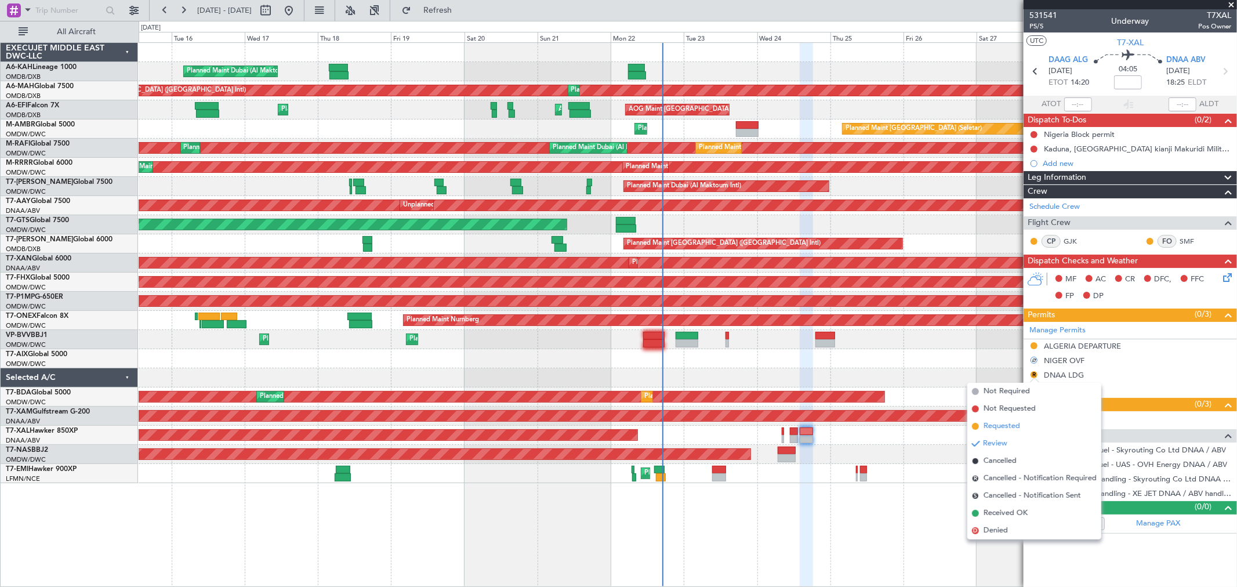
click at [1013, 423] on span "Requested" at bounding box center [1001, 426] width 37 height 12
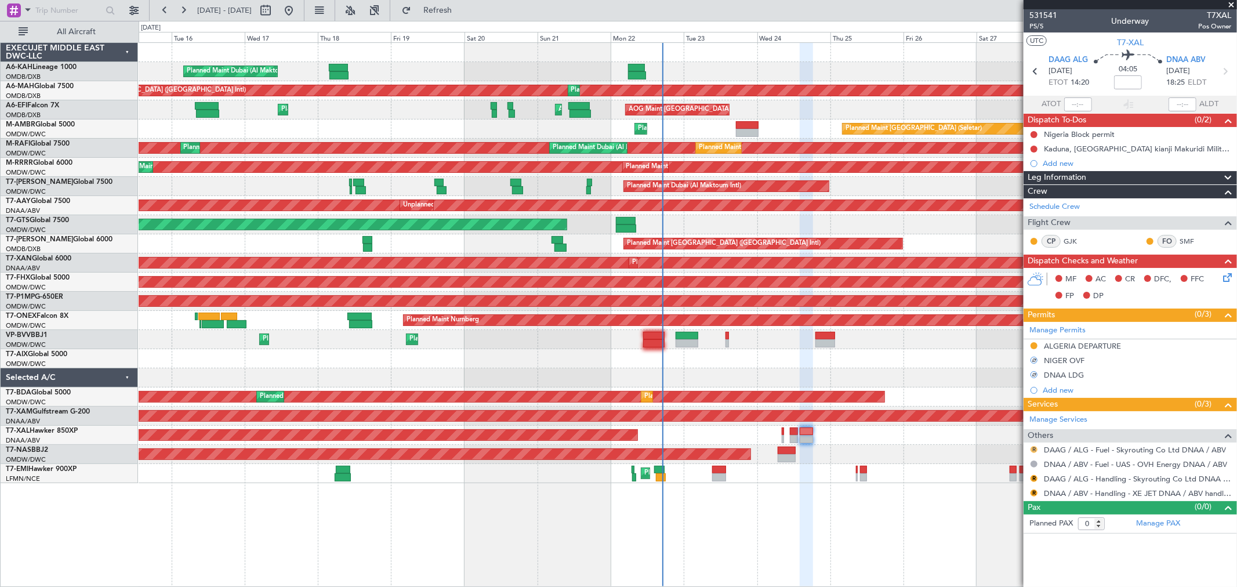
click at [1036, 447] on div "R" at bounding box center [1033, 449] width 9 height 9
click at [1034, 448] on button "R" at bounding box center [1033, 449] width 7 height 7
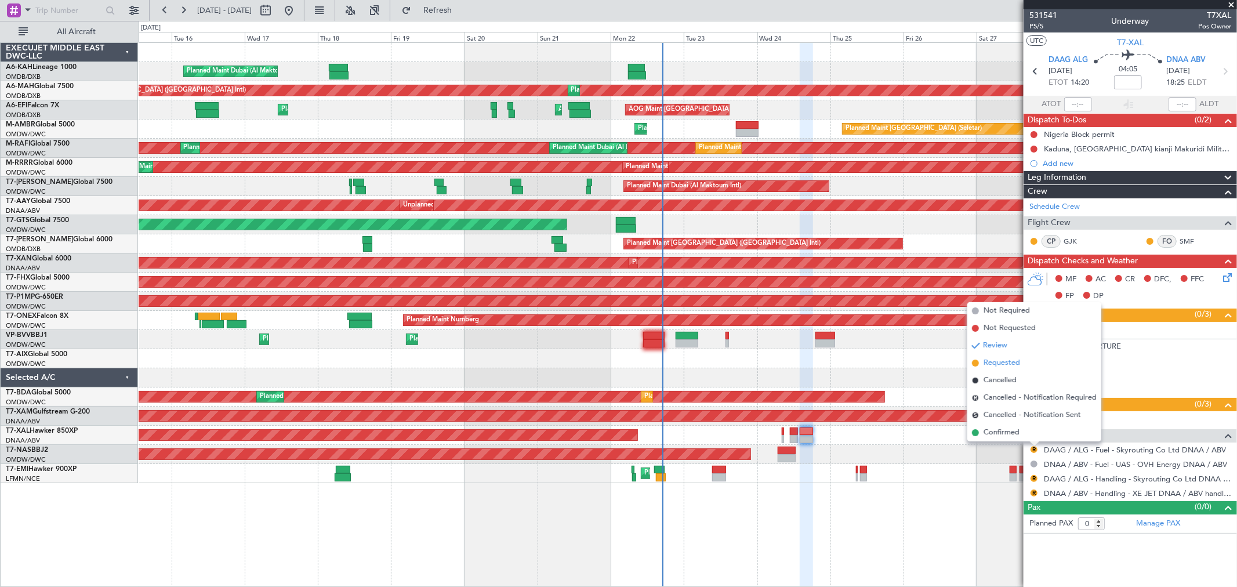
click at [1010, 362] on span "Requested" at bounding box center [1001, 363] width 37 height 12
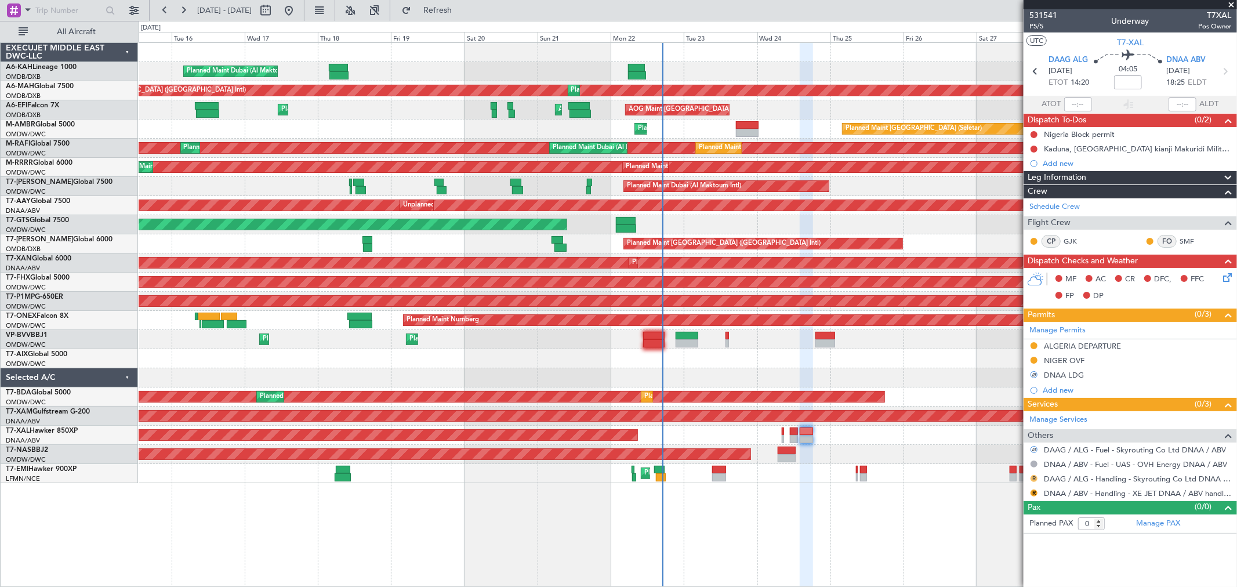
click at [1034, 478] on button "R" at bounding box center [1033, 478] width 7 height 7
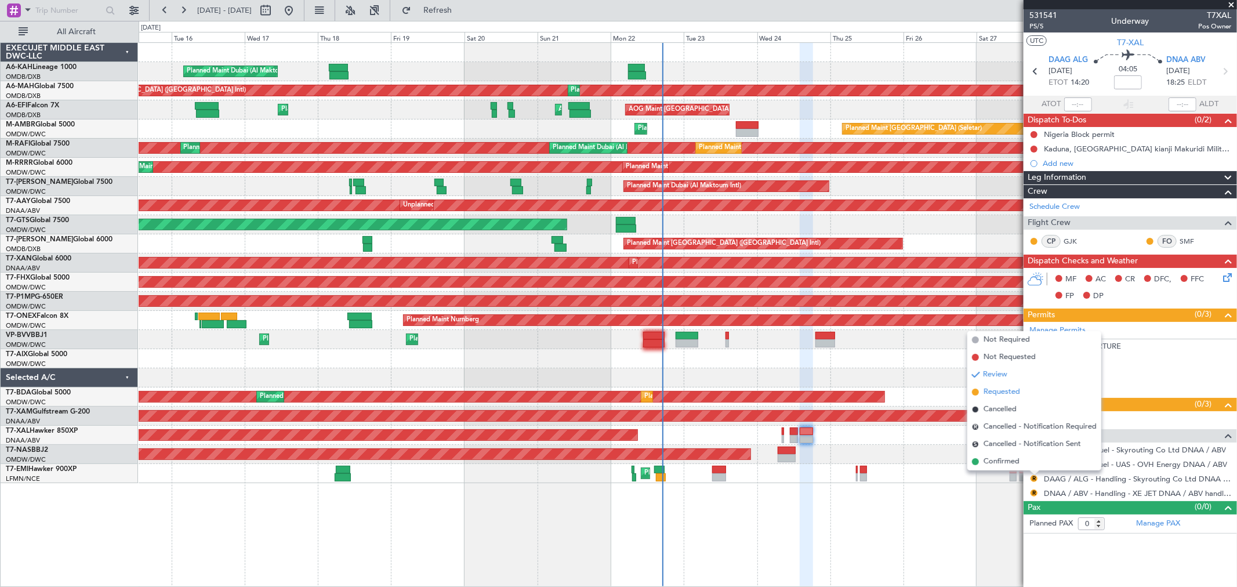
click at [1004, 397] on span "Requested" at bounding box center [1001, 392] width 37 height 12
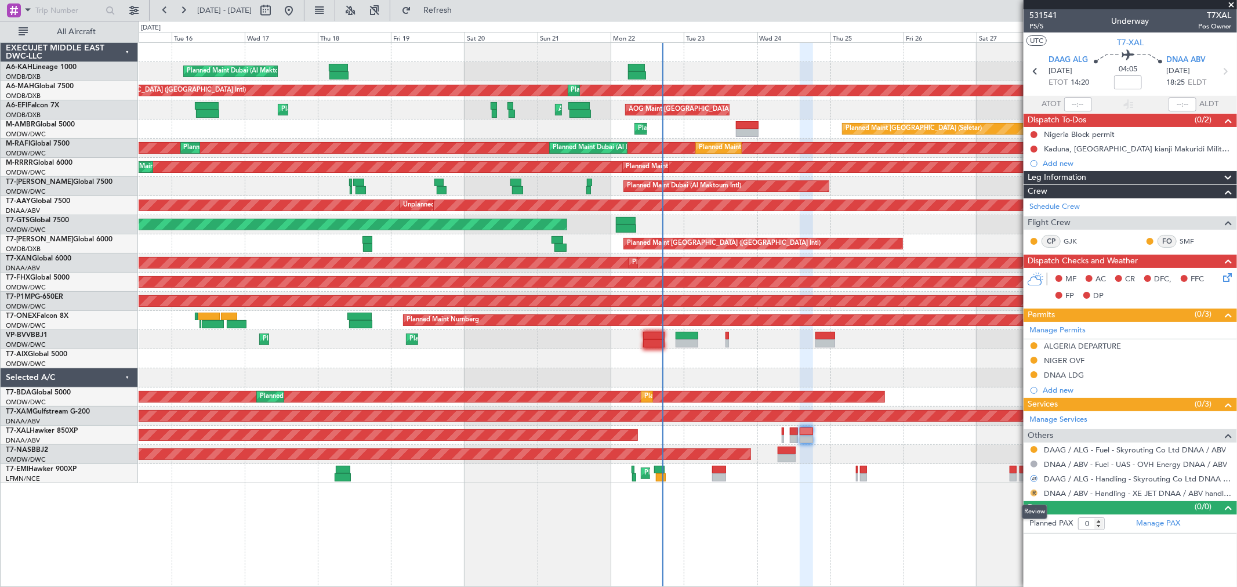
click at [1034, 495] on button "R" at bounding box center [1033, 492] width 7 height 7
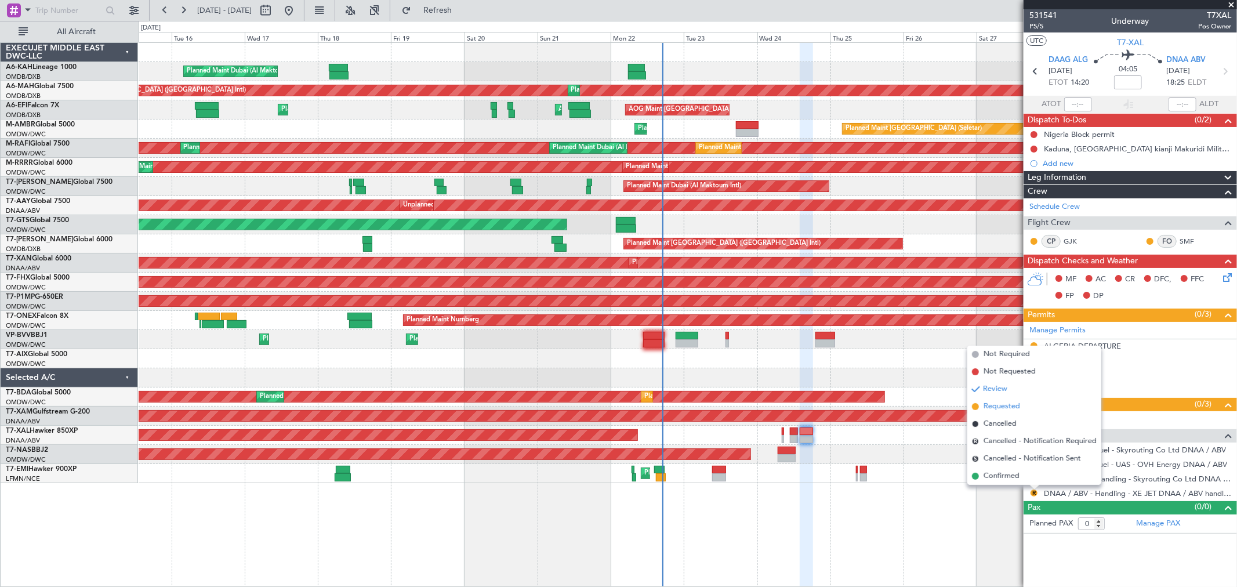
click at [1013, 408] on span "Requested" at bounding box center [1001, 407] width 37 height 12
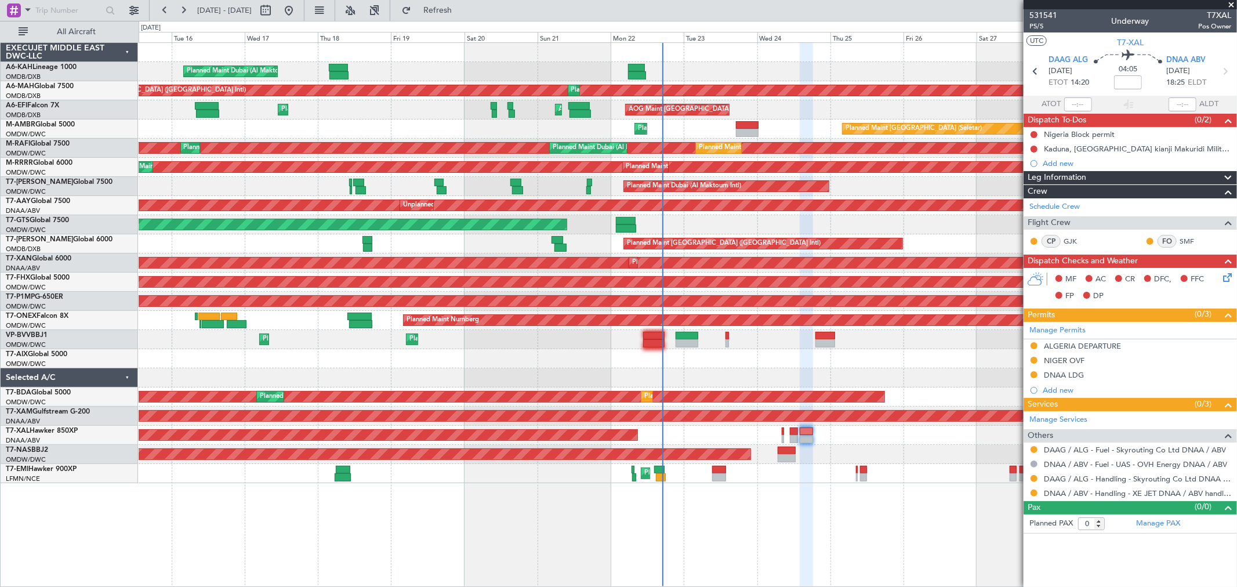
click at [1232, 5] on span at bounding box center [1231, 5] width 12 height 10
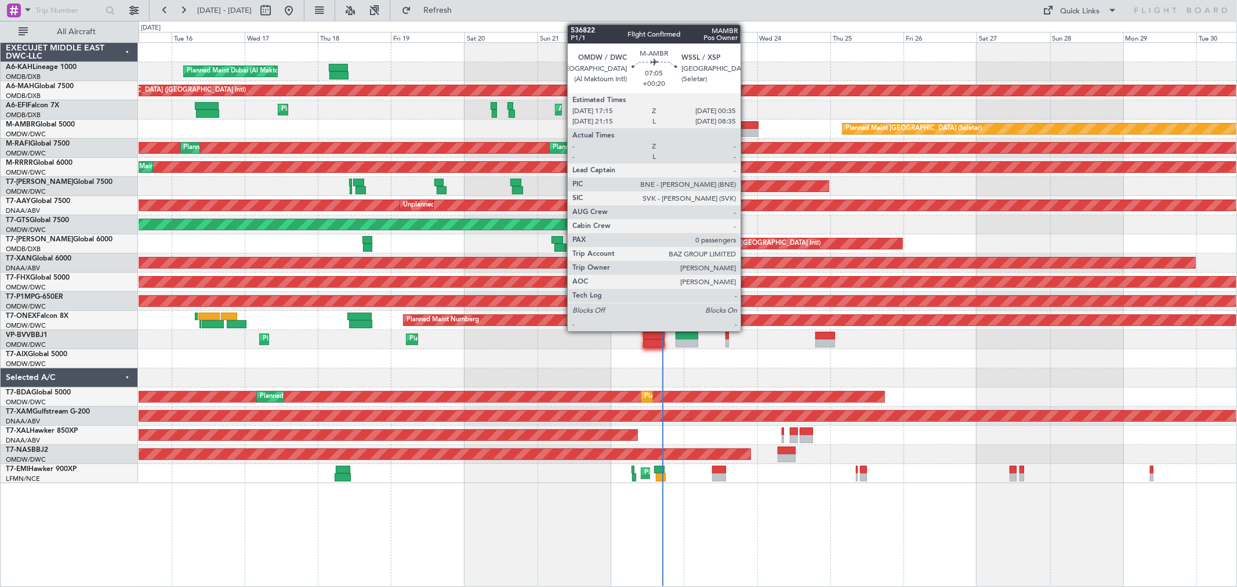
click at [746, 130] on div at bounding box center [747, 133] width 23 height 8
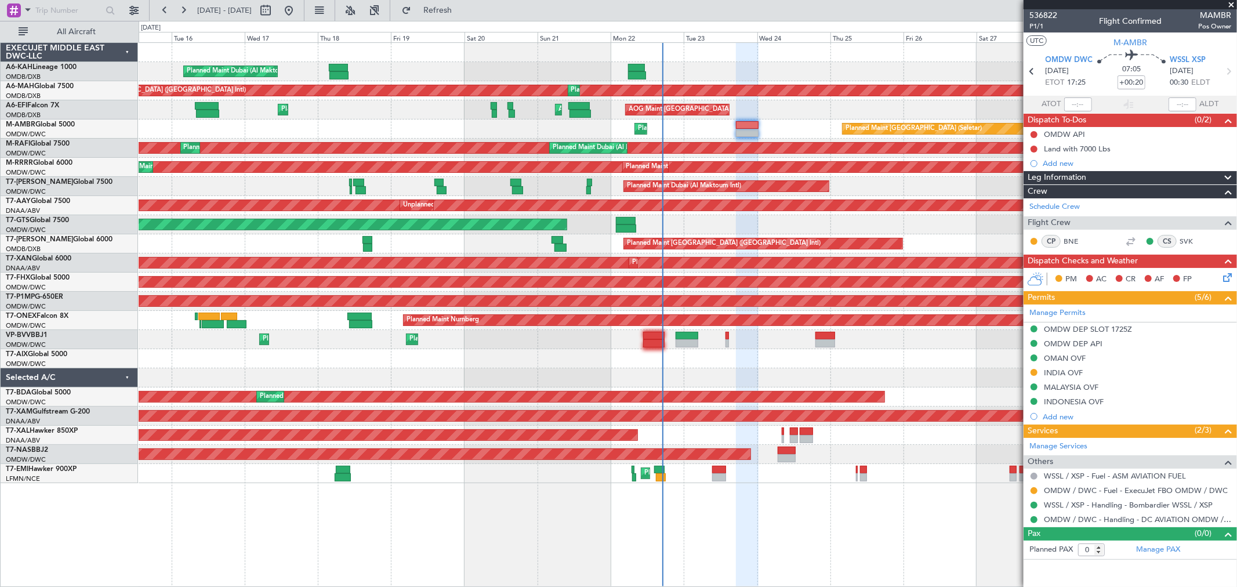
click at [1230, 3] on span at bounding box center [1231, 5] width 12 height 10
